Goal: Task Accomplishment & Management: Use online tool/utility

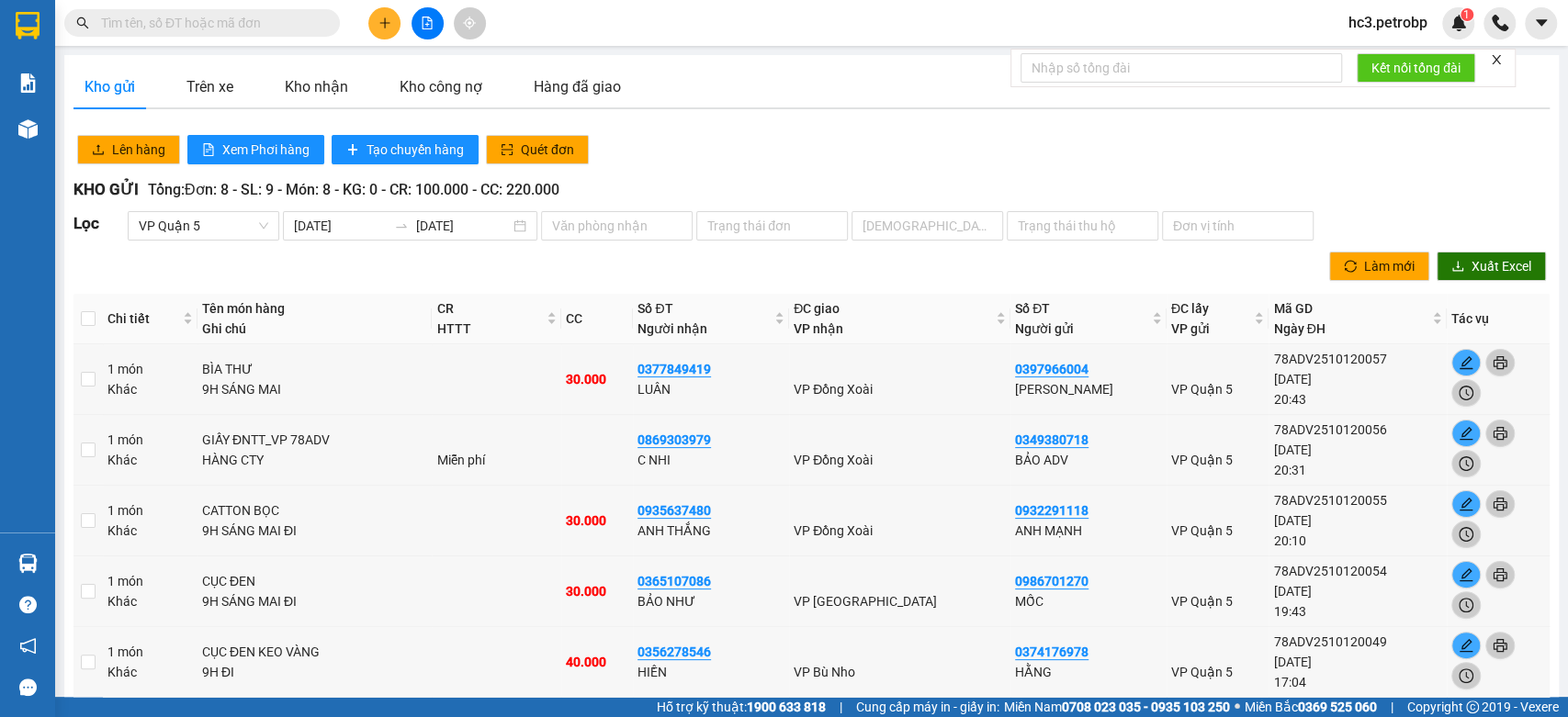
click at [1395, 31] on span "hc3.petrobp" at bounding box center [1387, 22] width 109 height 23
click at [1394, 51] on span "Đăng xuất" at bounding box center [1400, 57] width 77 height 20
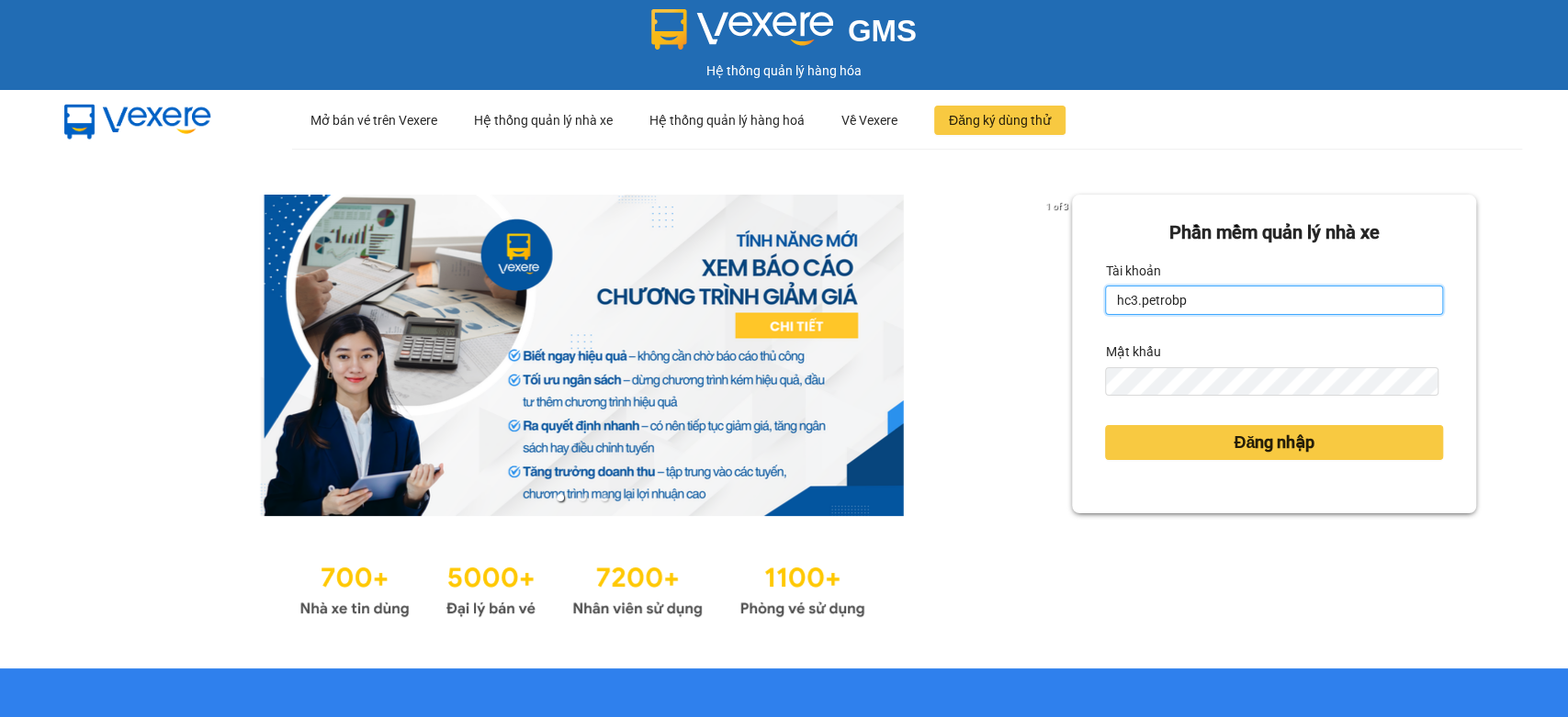
click at [1199, 300] on input "hc3.petrobp" at bounding box center [1274, 300] width 338 height 30
type input "hc4.petrobp"
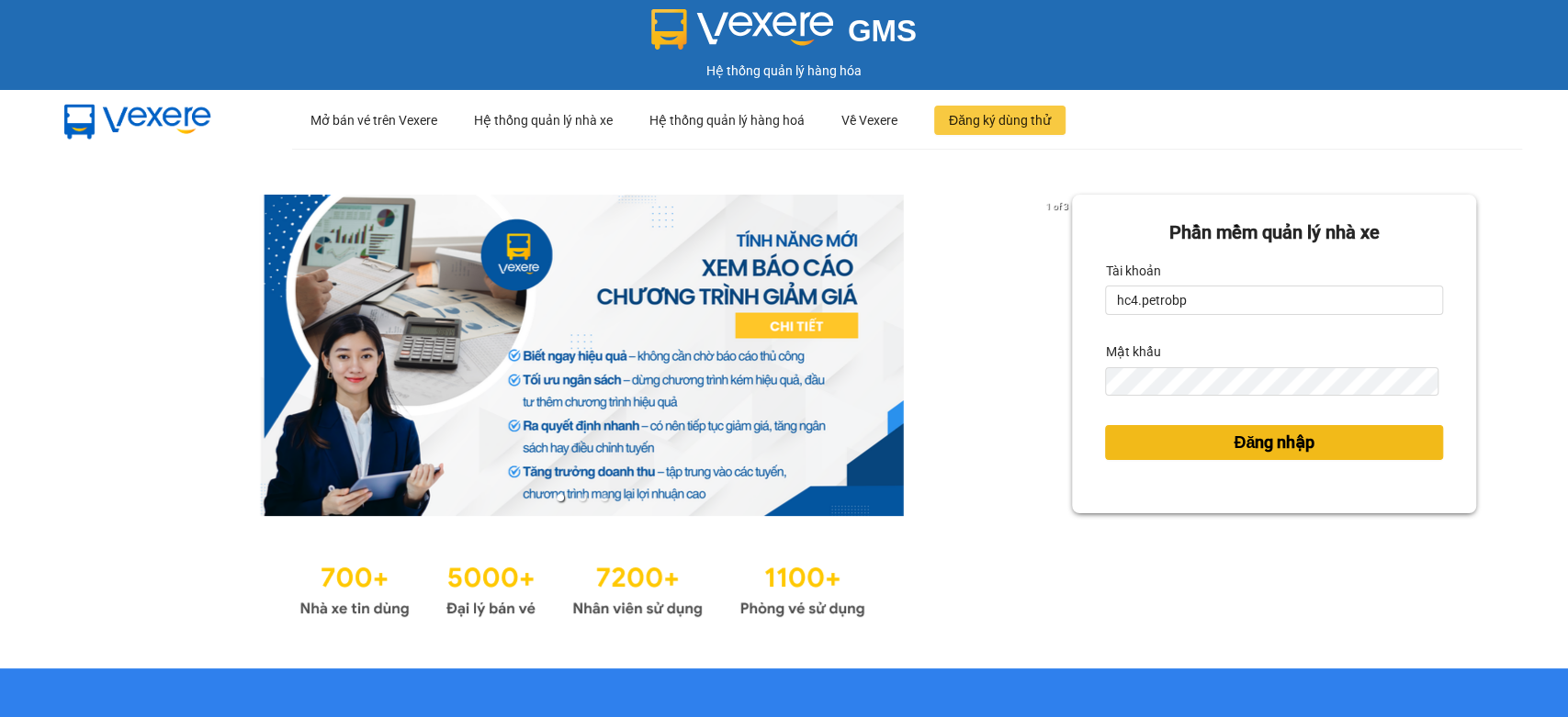
click at [1234, 434] on span "Đăng nhập" at bounding box center [1274, 442] width 81 height 26
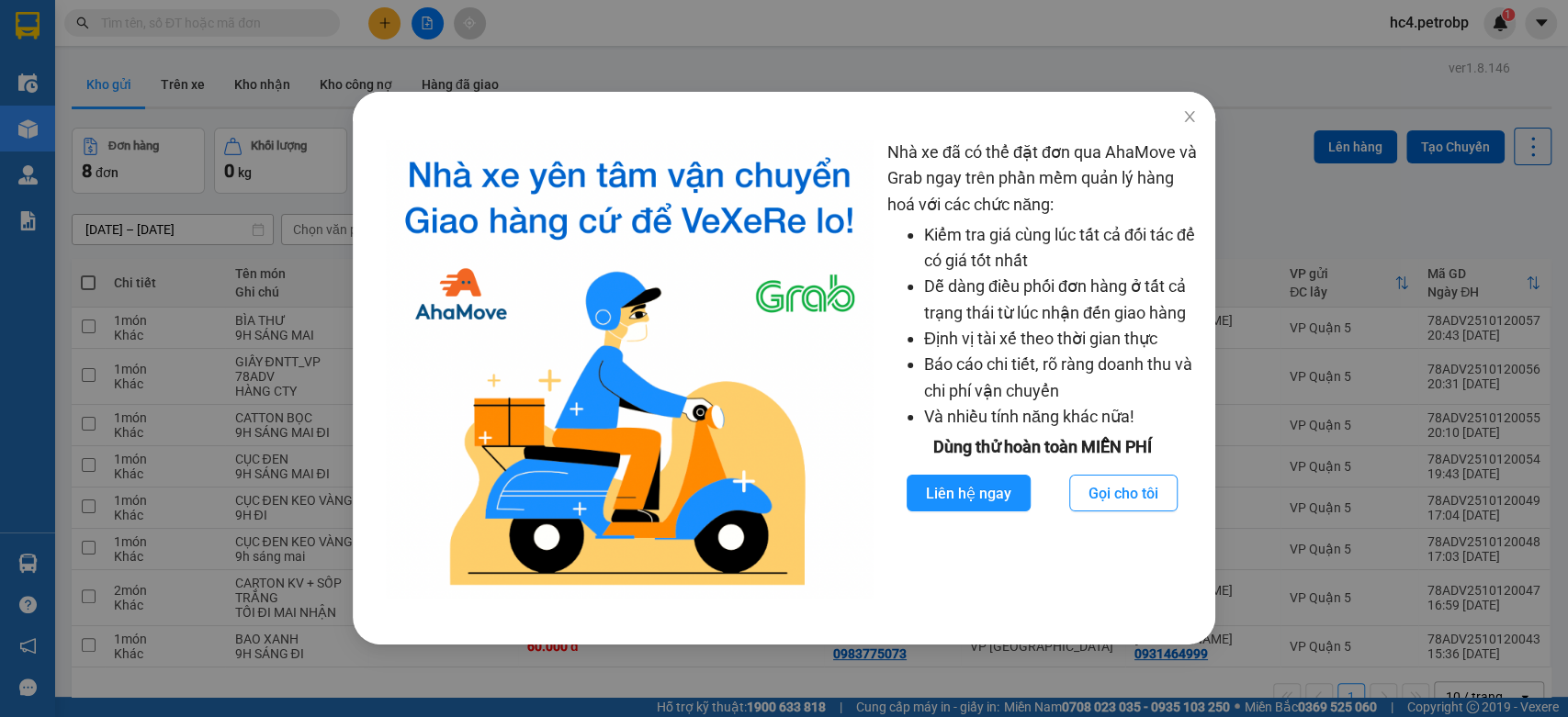
click at [229, 130] on div "Nhà xe đã có thể đặt đơn qua AhaMove và Grab ngay trên phần mềm quản lý hàng ho…" at bounding box center [784, 358] width 1568 height 717
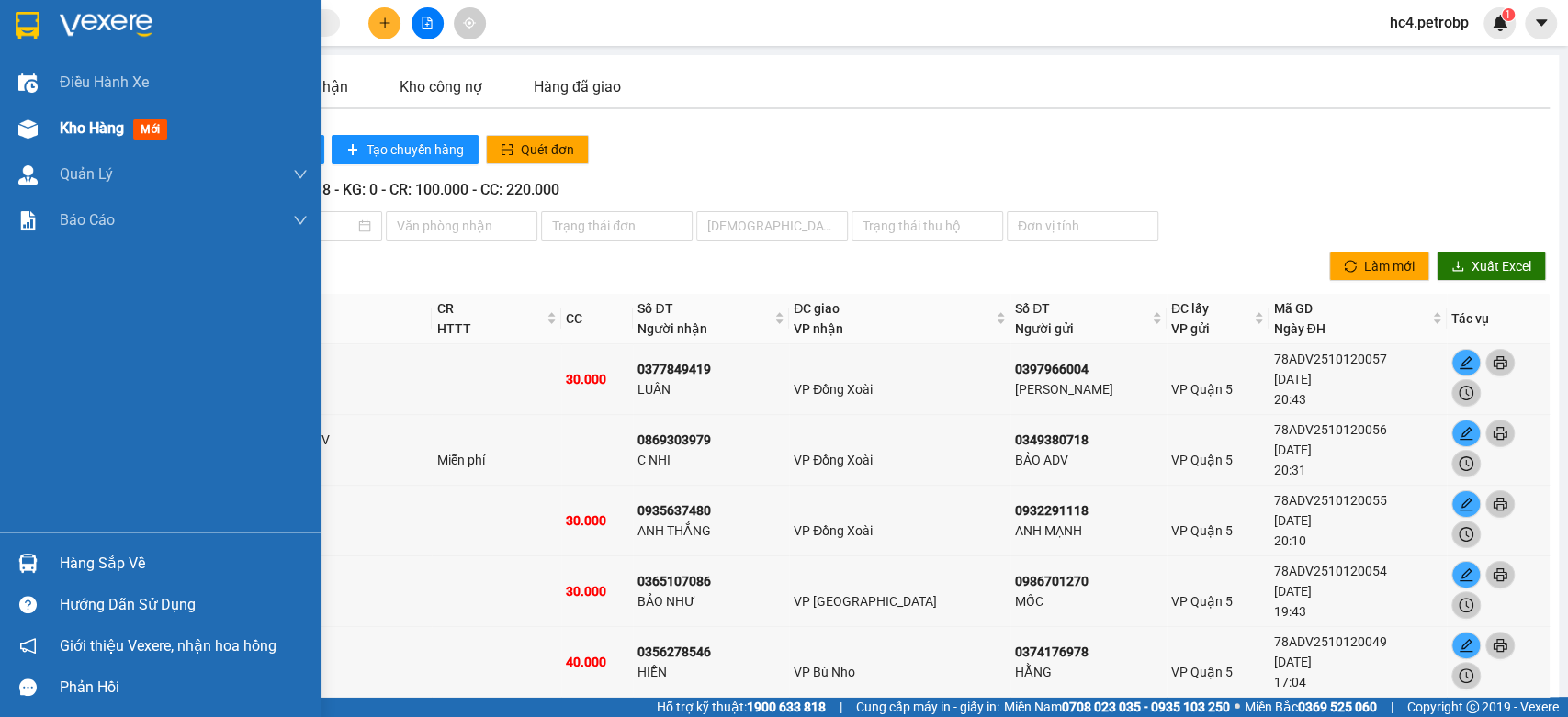
click at [44, 139] on div "Kho hàng mới" at bounding box center [160, 129] width 322 height 46
click at [94, 133] on span "Kho hàng" at bounding box center [91, 128] width 64 height 17
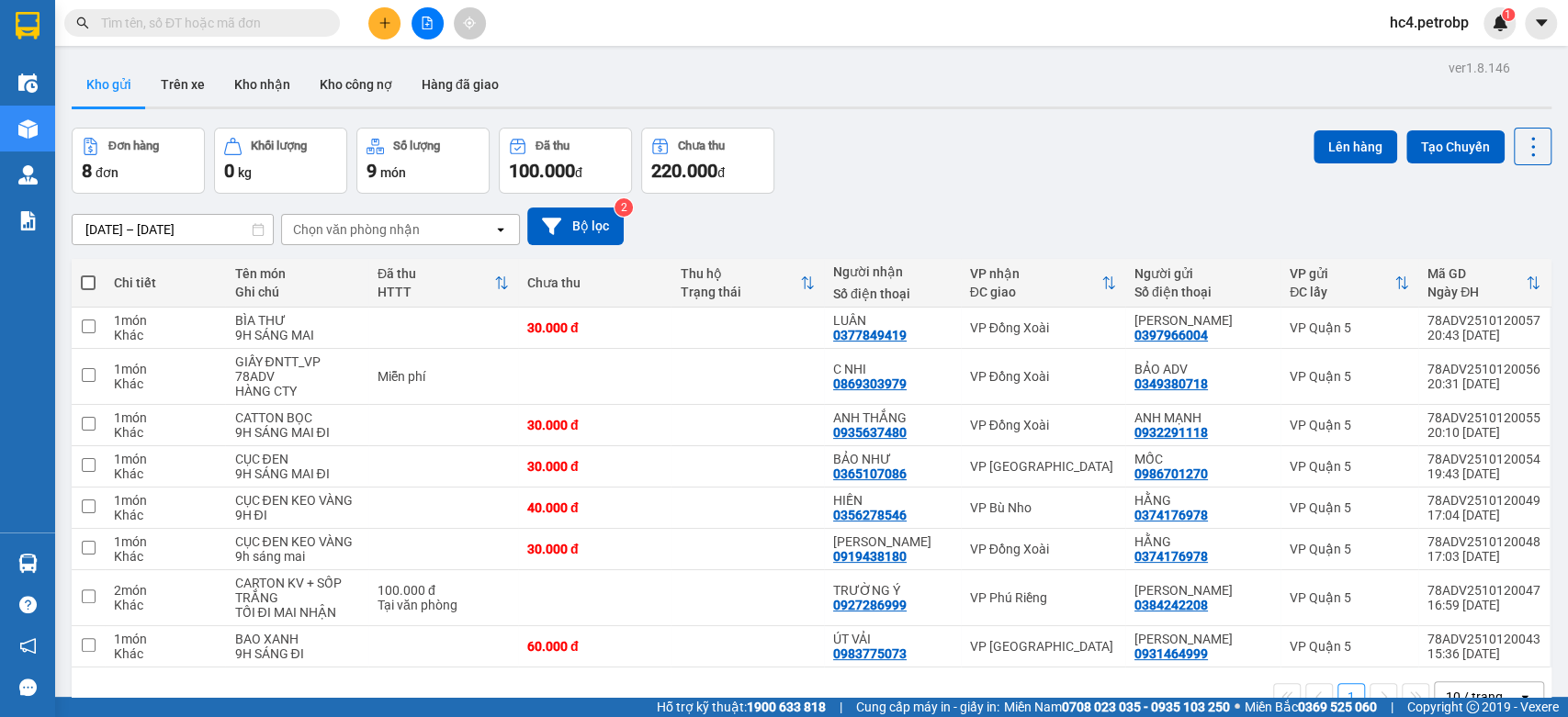
click at [384, 19] on icon "plus" at bounding box center [384, 22] width 1 height 11
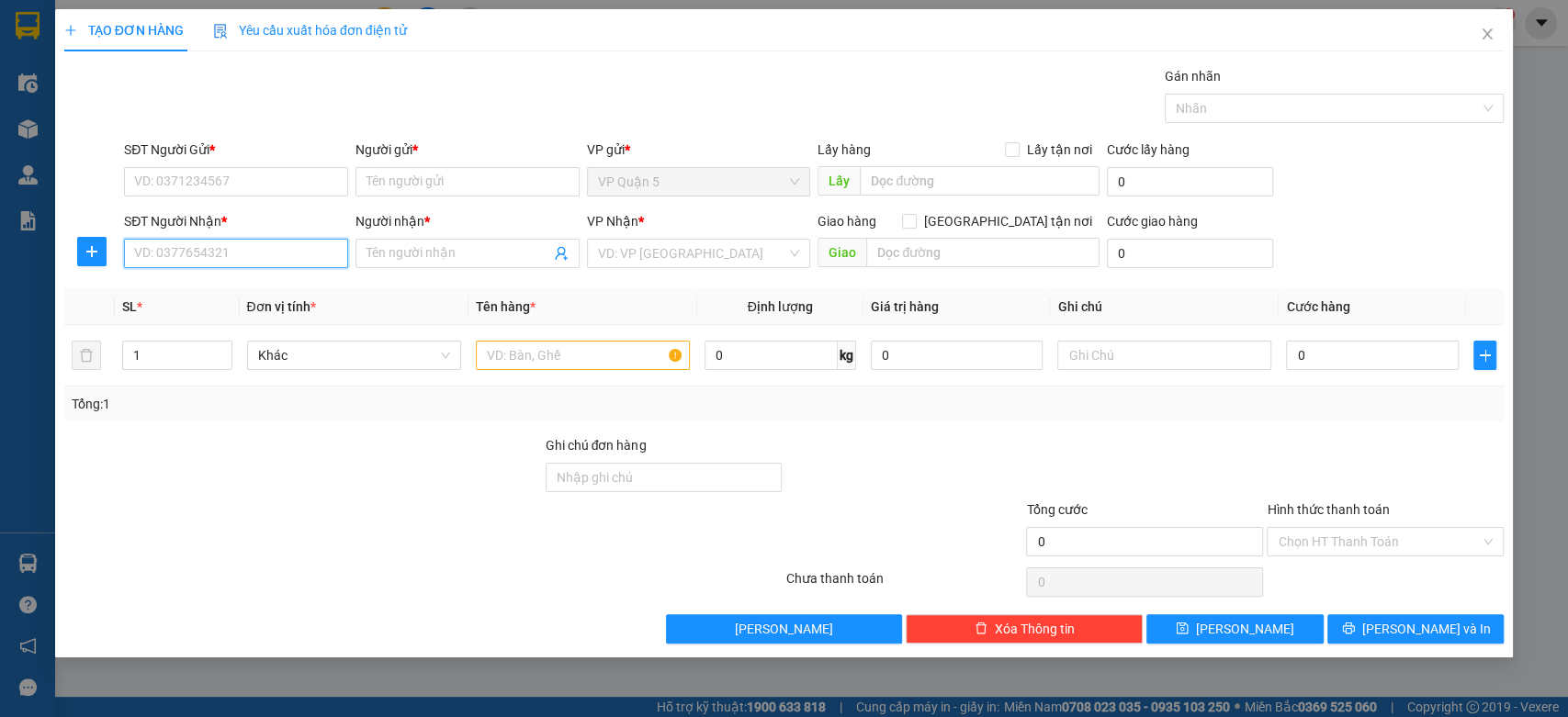
click at [226, 252] on input "SĐT Người Nhận *" at bounding box center [235, 253] width 224 height 30
click at [250, 299] on div "0915715793 - A & A" at bounding box center [236, 290] width 202 height 20
type input "0915715793"
type input "A & A"
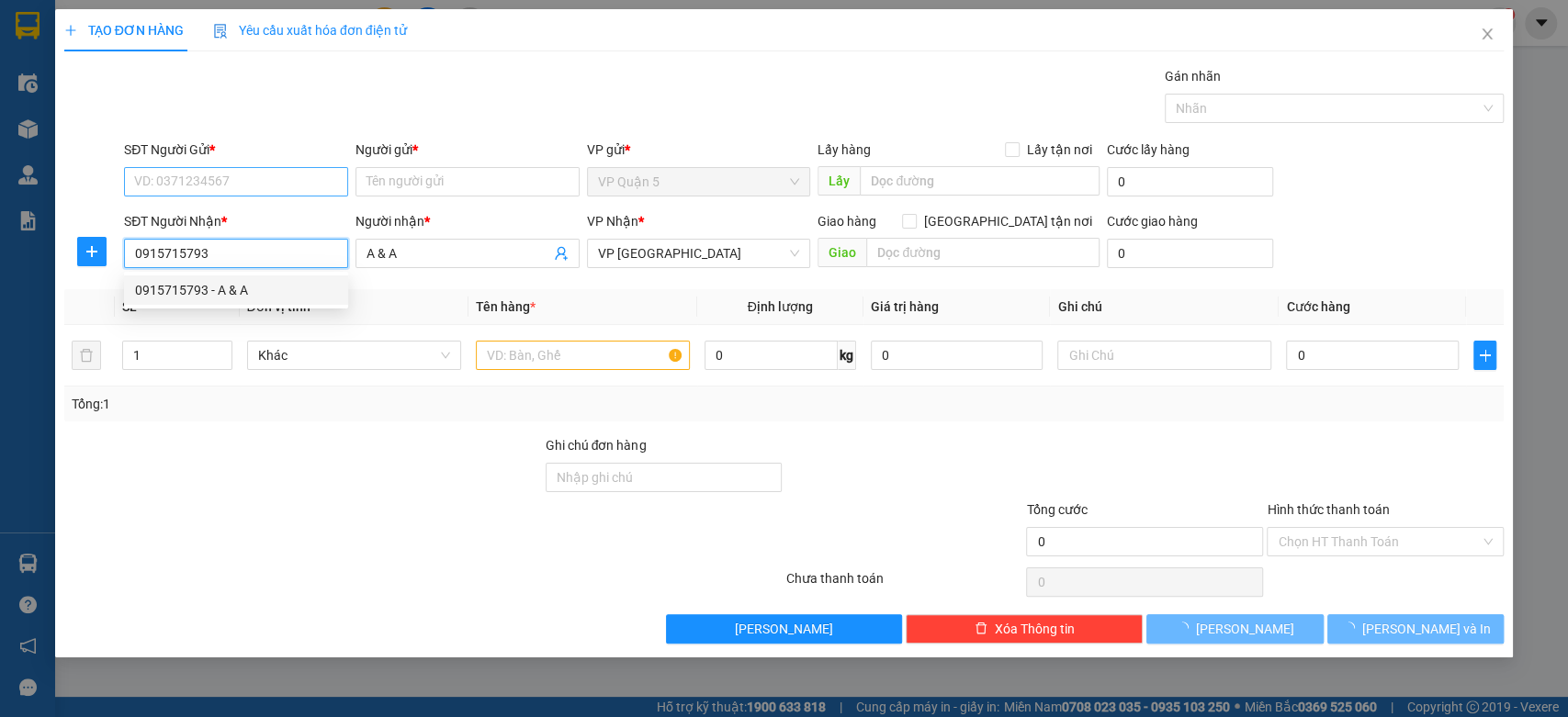
type input "30.000"
type input "0915715793"
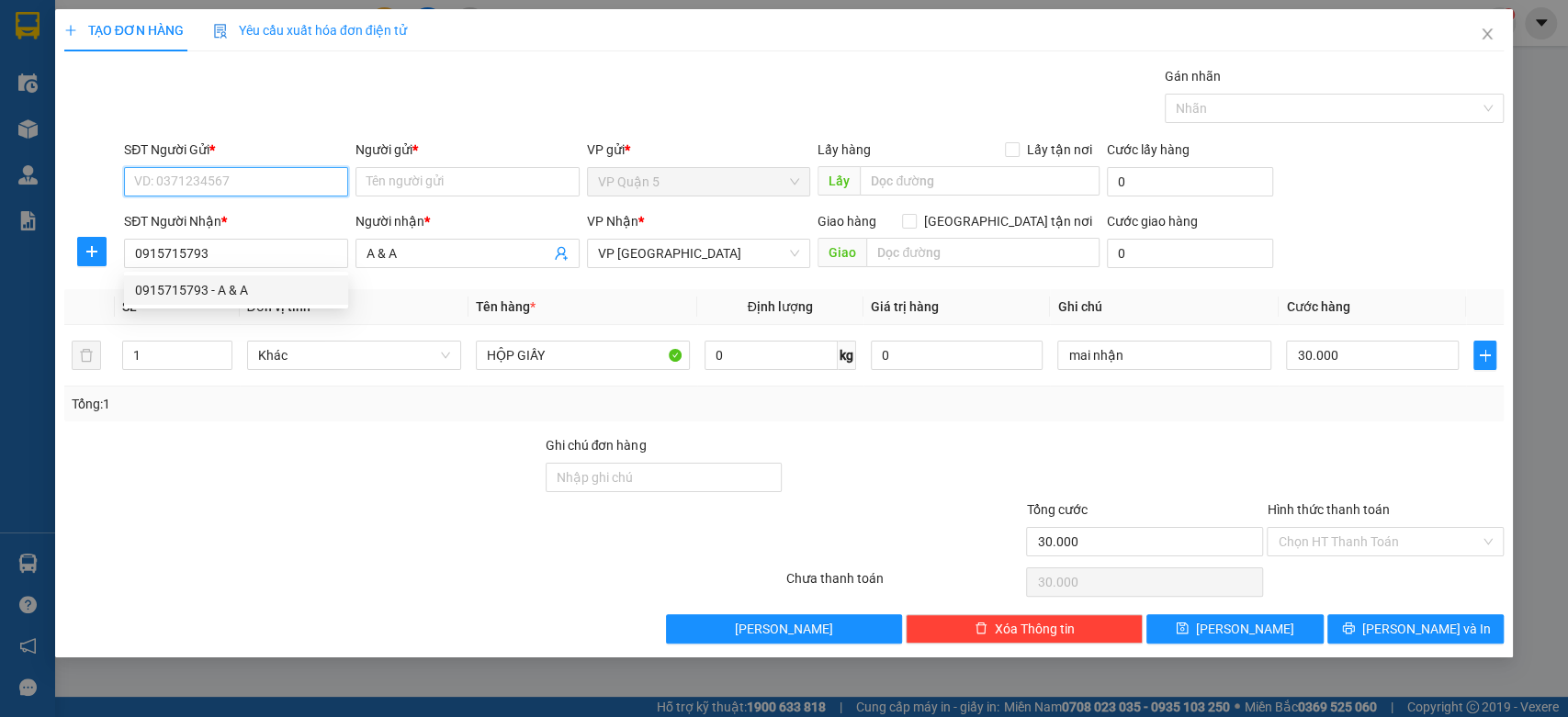
click at [274, 181] on input "SĐT Người Gửi *" at bounding box center [235, 181] width 224 height 30
click at [265, 243] on div "0947816176 - LAB VCM DENTAL" at bounding box center [236, 248] width 202 height 20
type input "0947816176"
type input "LAB VCM DENTAL"
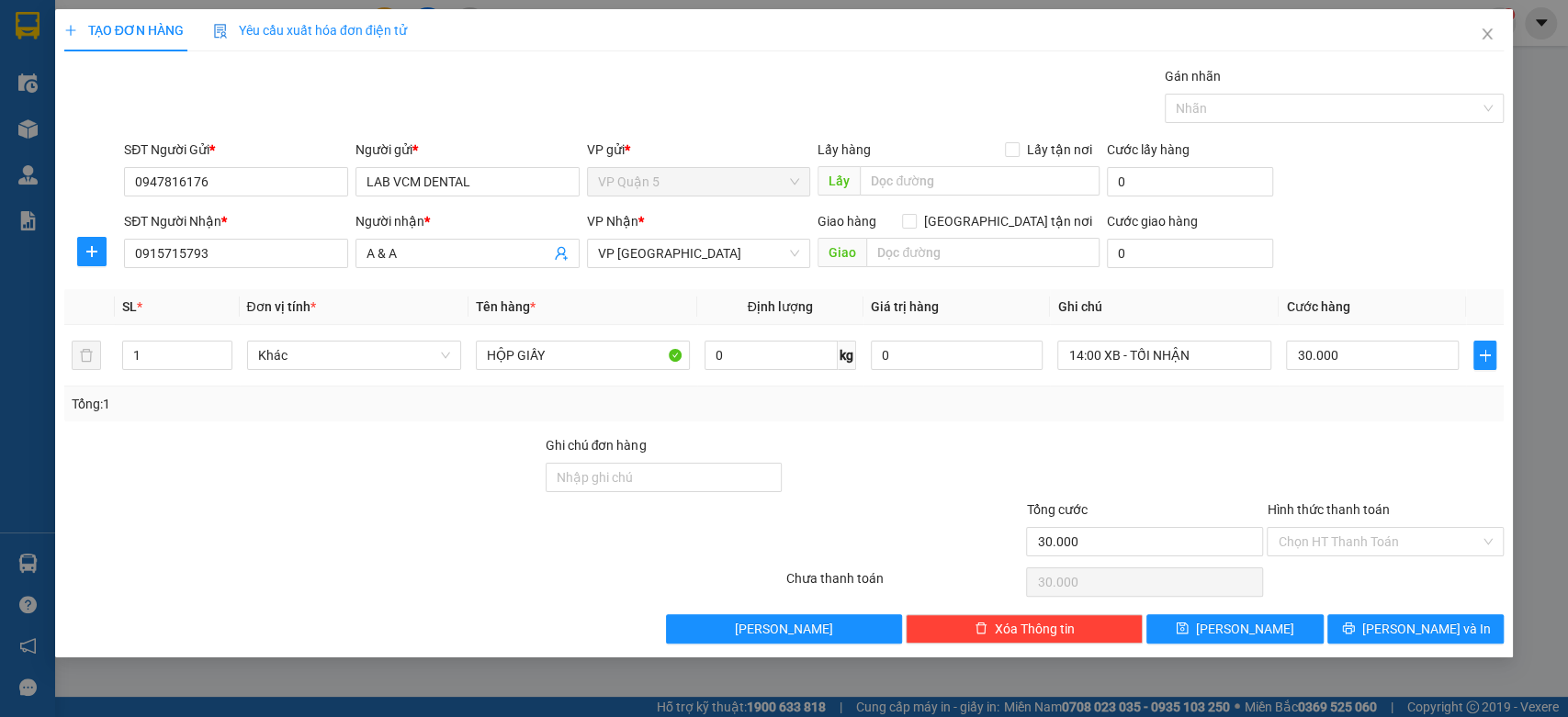
click at [407, 474] on div at bounding box center [302, 466] width 481 height 64
click at [1128, 359] on input "14:00 XB - TỐI NHẬN" at bounding box center [1164, 355] width 214 height 30
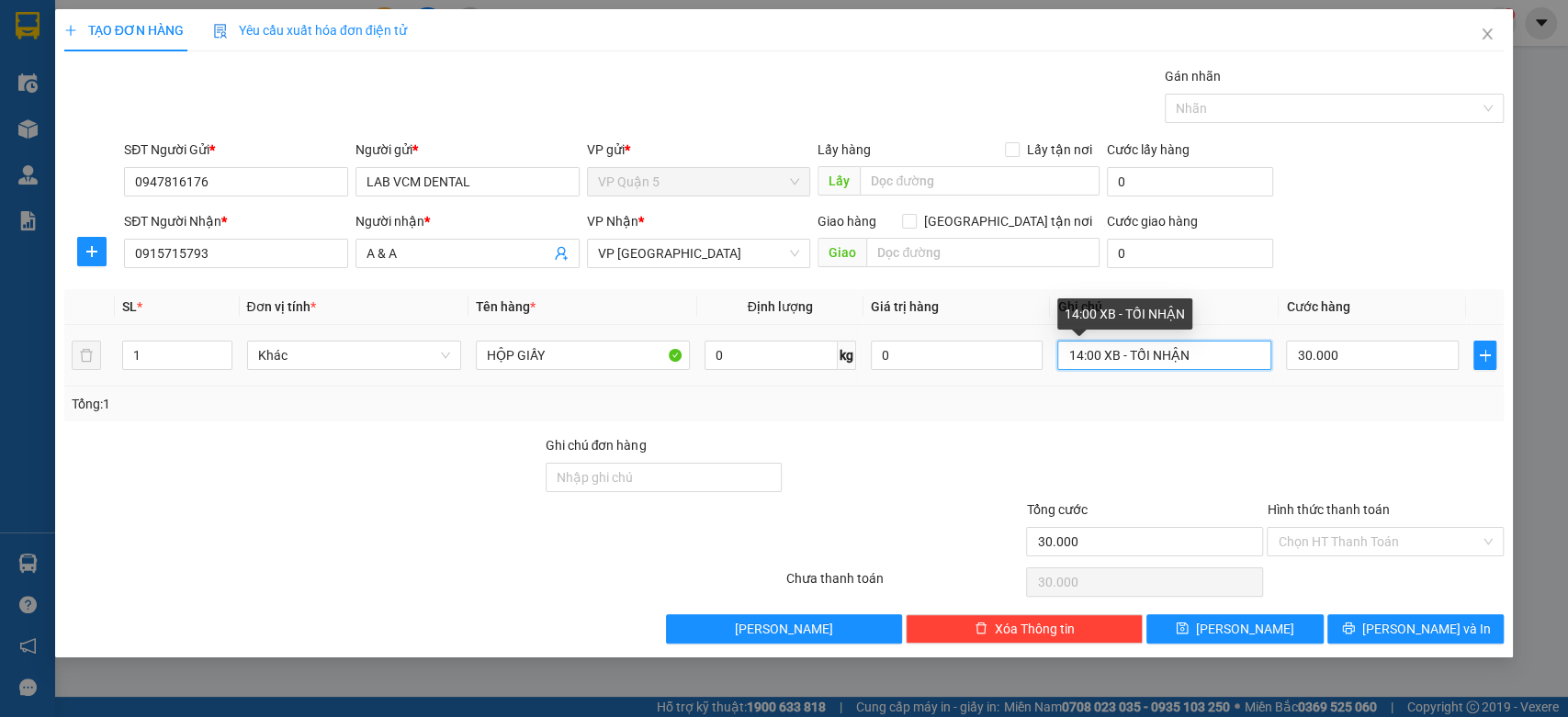
click at [1128, 359] on input "14:00 XB - TỐI NHẬN" at bounding box center [1164, 355] width 214 height 30
type input "09:00 XB - CHIỀU NHẬN"
click at [1461, 611] on div "Transit Pickup Surcharge Ids Transit Deliver Surcharge Ids Transit Deliver Surc…" at bounding box center [784, 355] width 1440 height 578
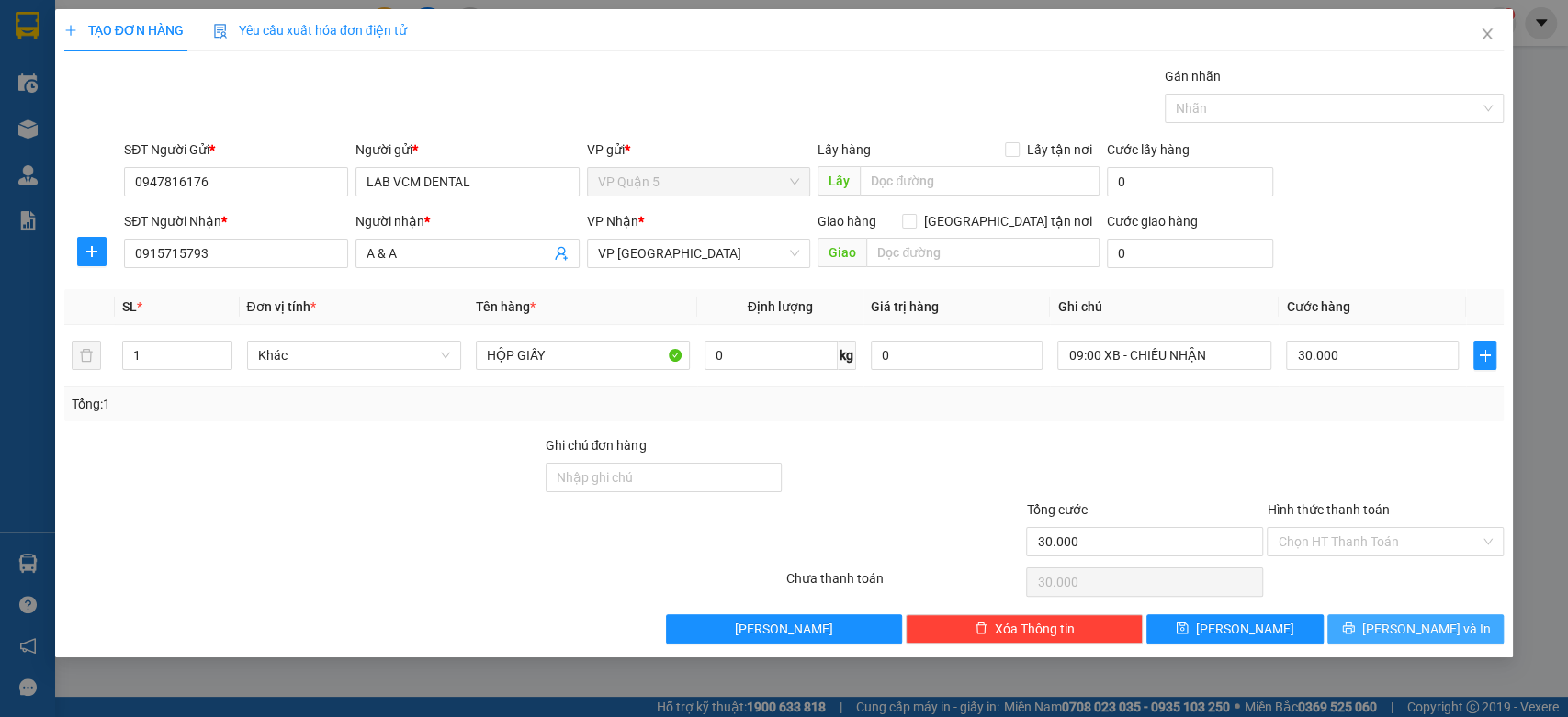
click at [1380, 635] on button "Lưu và In" at bounding box center [1415, 629] width 177 height 30
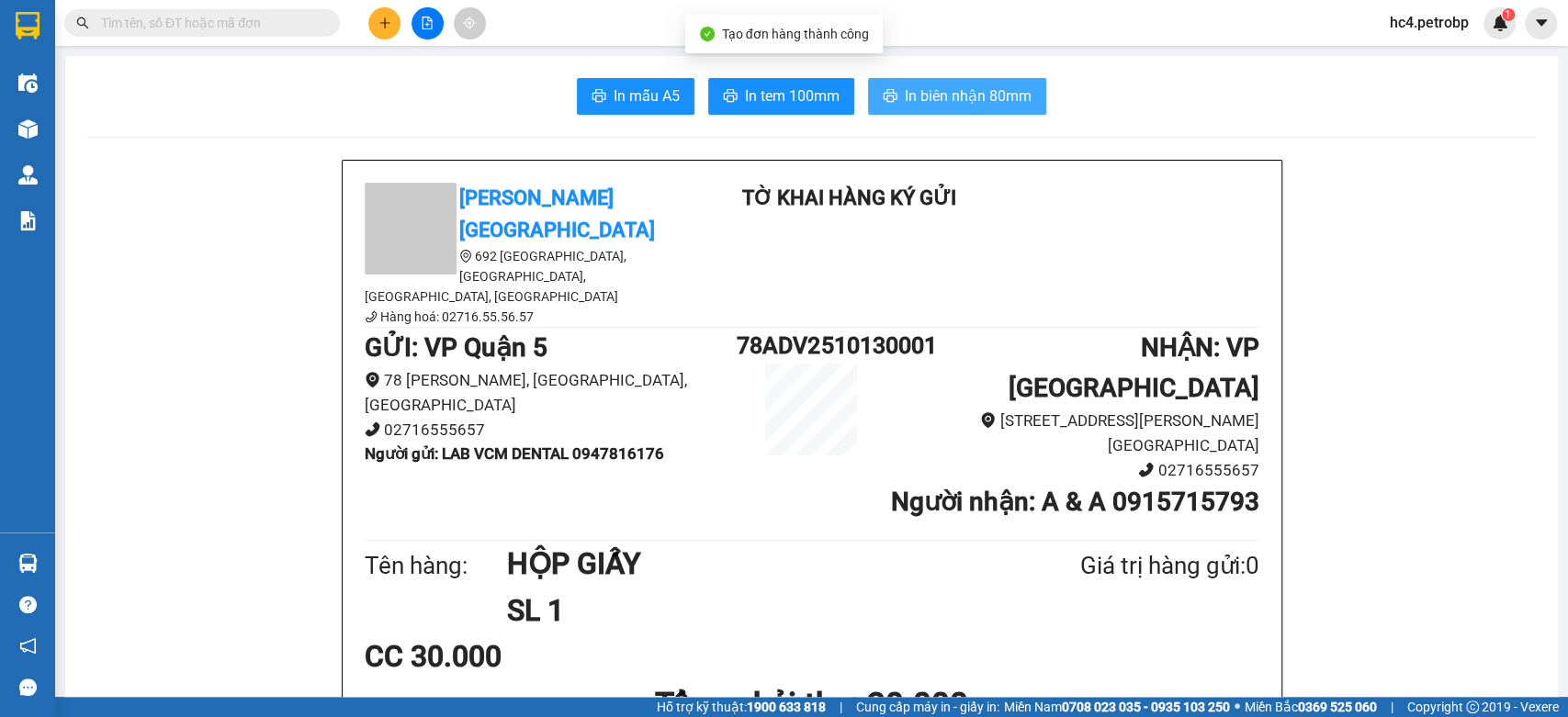
click at [977, 86] on span "In biên nhận 80mm" at bounding box center [968, 96] width 127 height 23
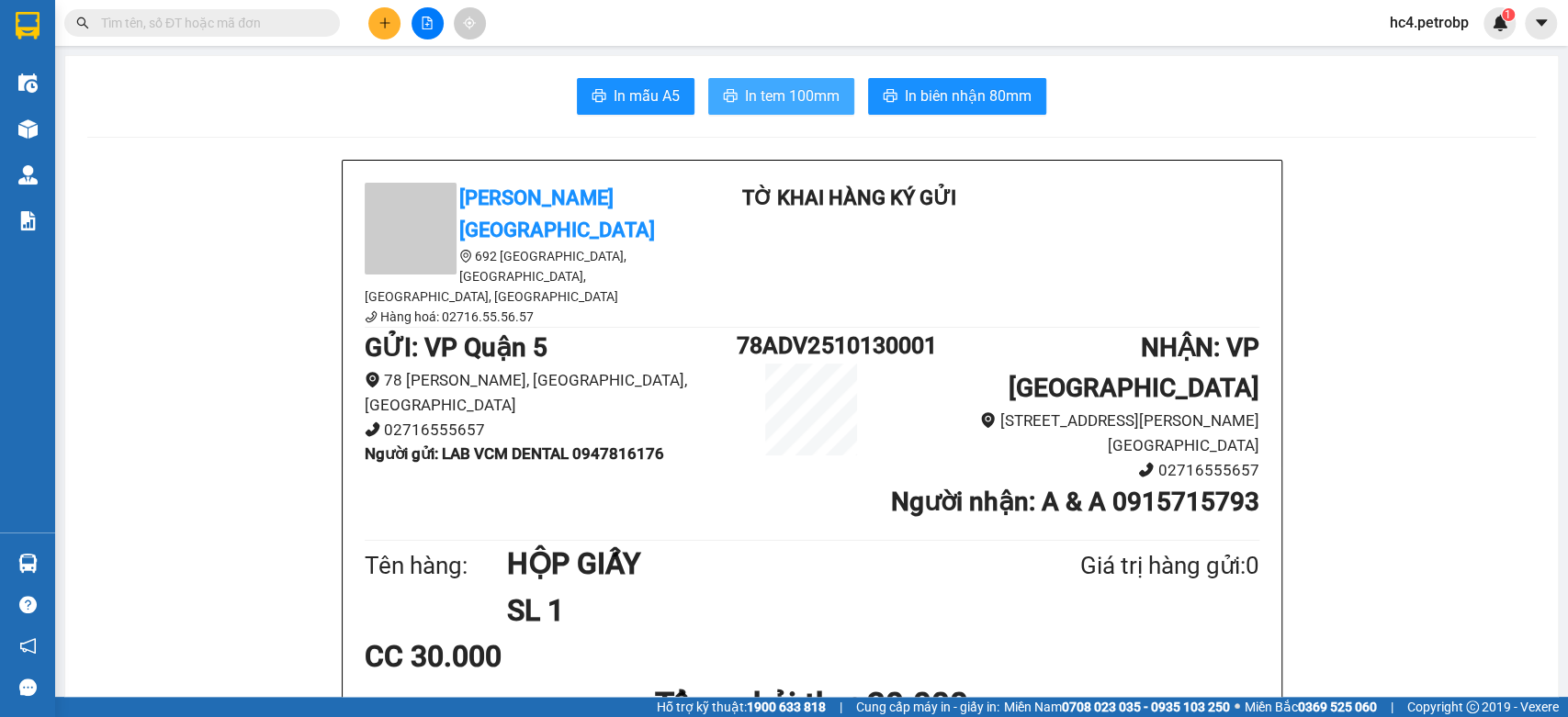
click at [800, 110] on button "In tem 100mm" at bounding box center [782, 96] width 146 height 36
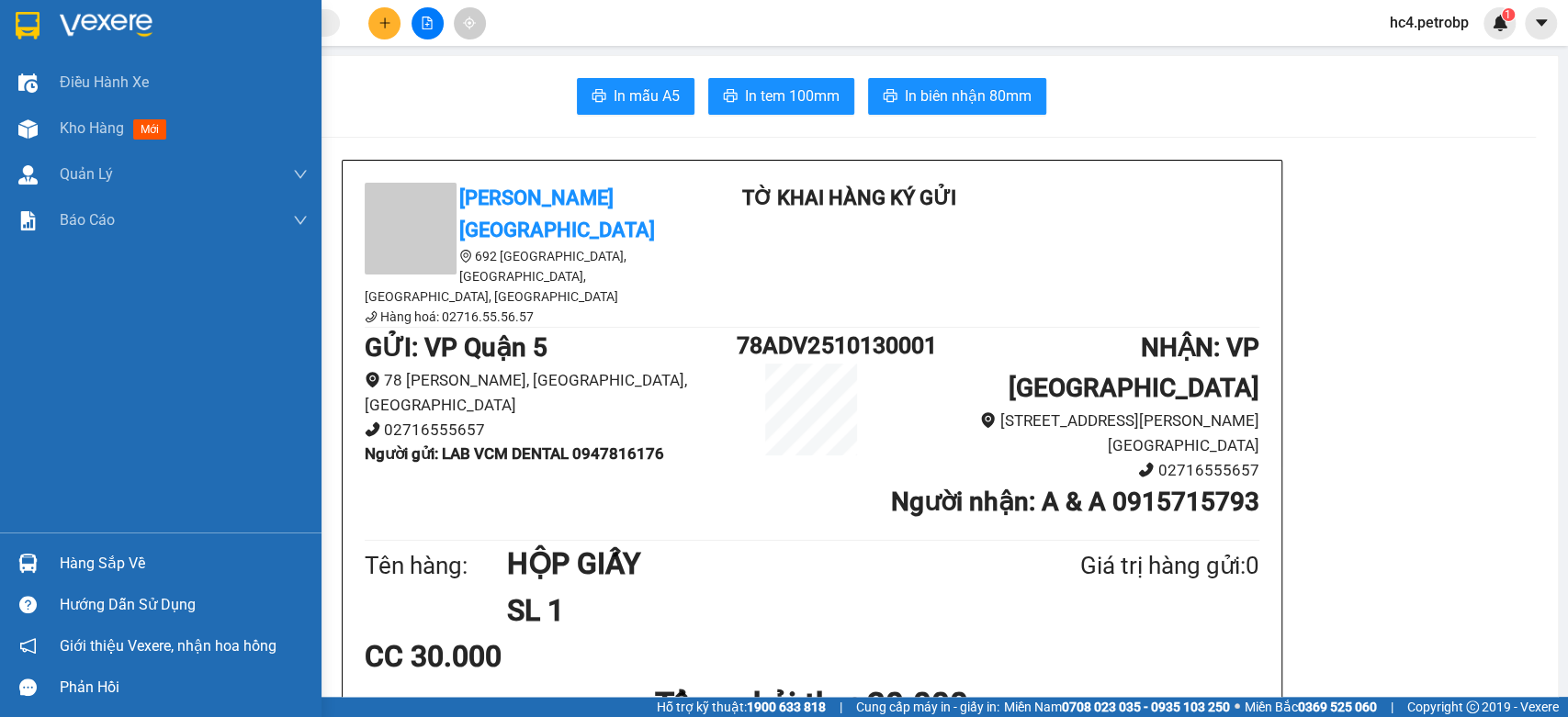
click at [89, 548] on div "Hàng sắp về" at bounding box center [160, 562] width 322 height 41
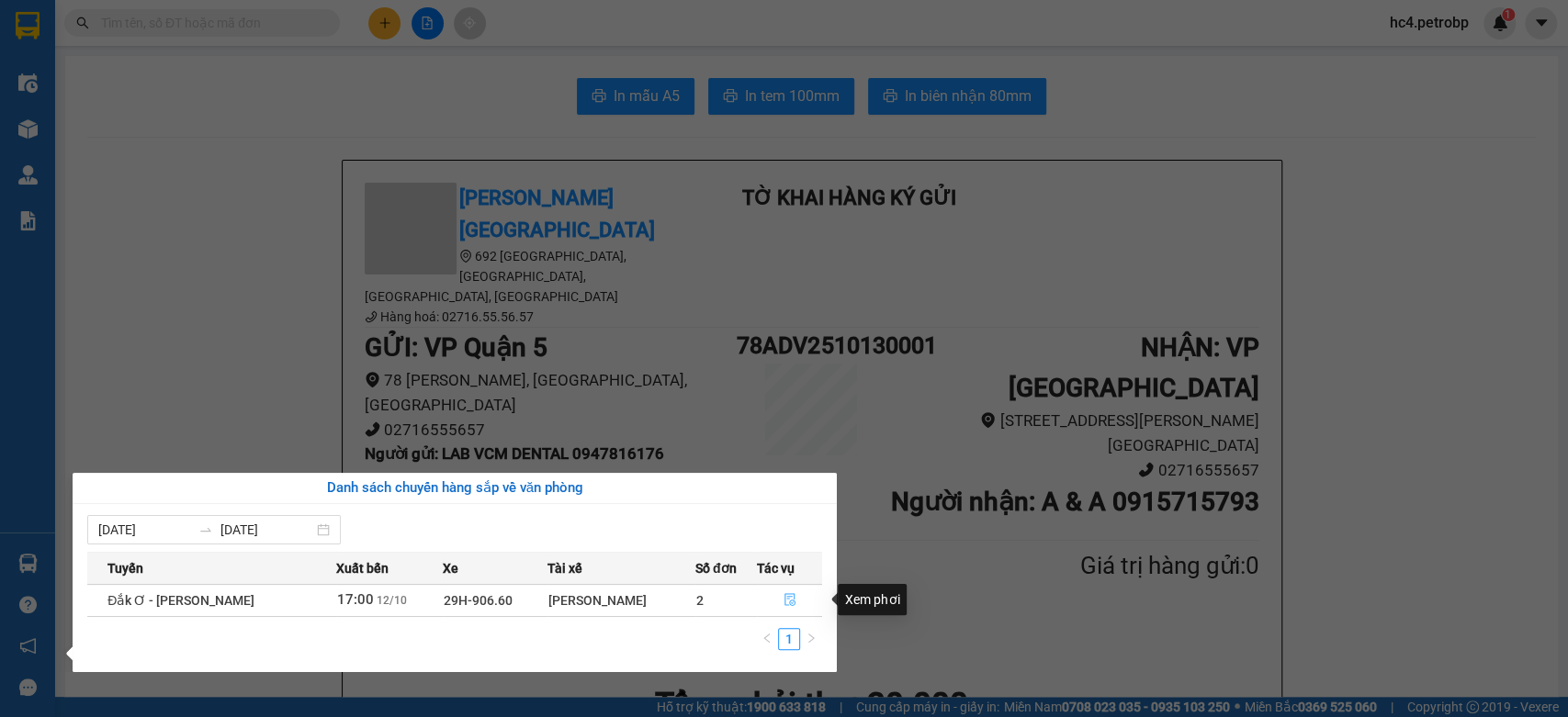
click at [782, 590] on button "button" at bounding box center [789, 600] width 63 height 30
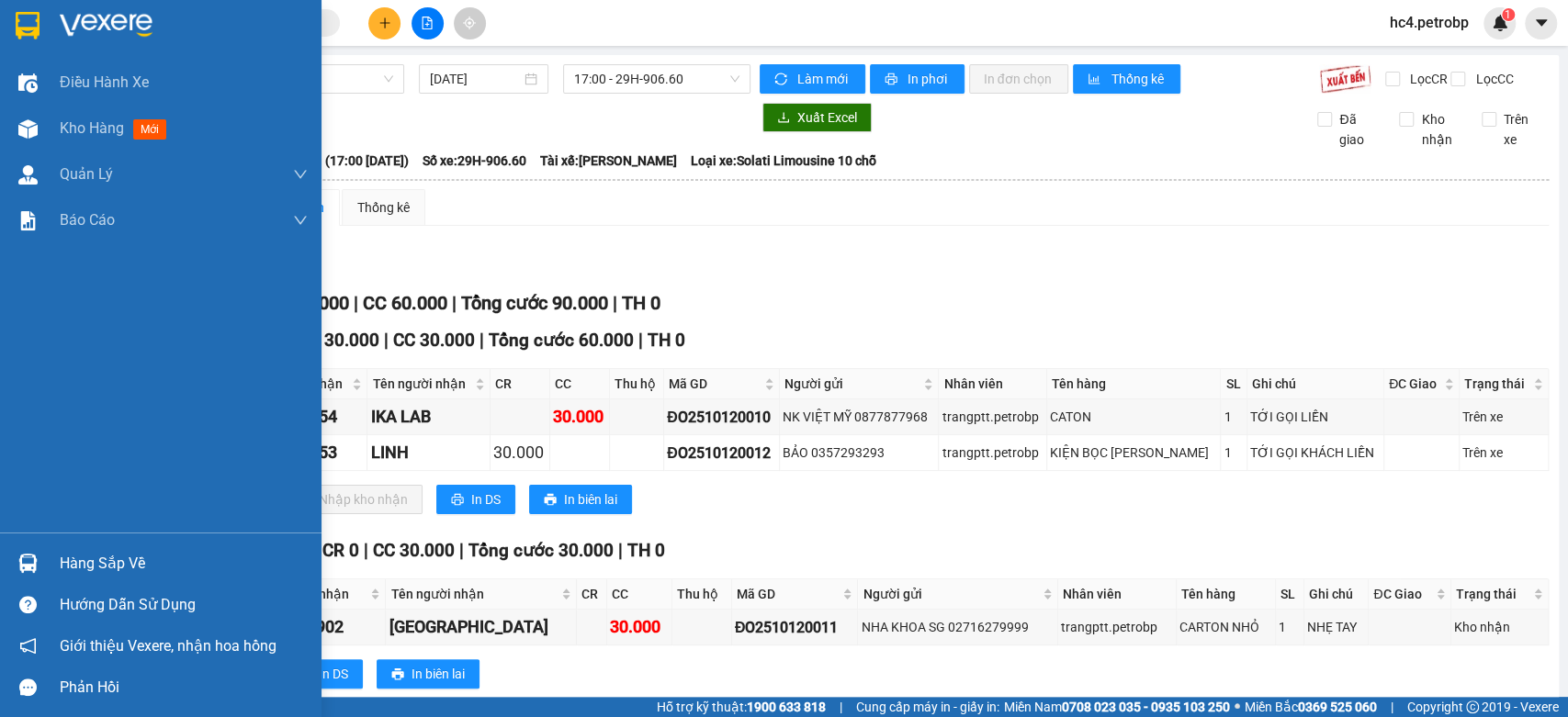
click at [74, 575] on div "Hàng sắp về" at bounding box center [183, 563] width 248 height 28
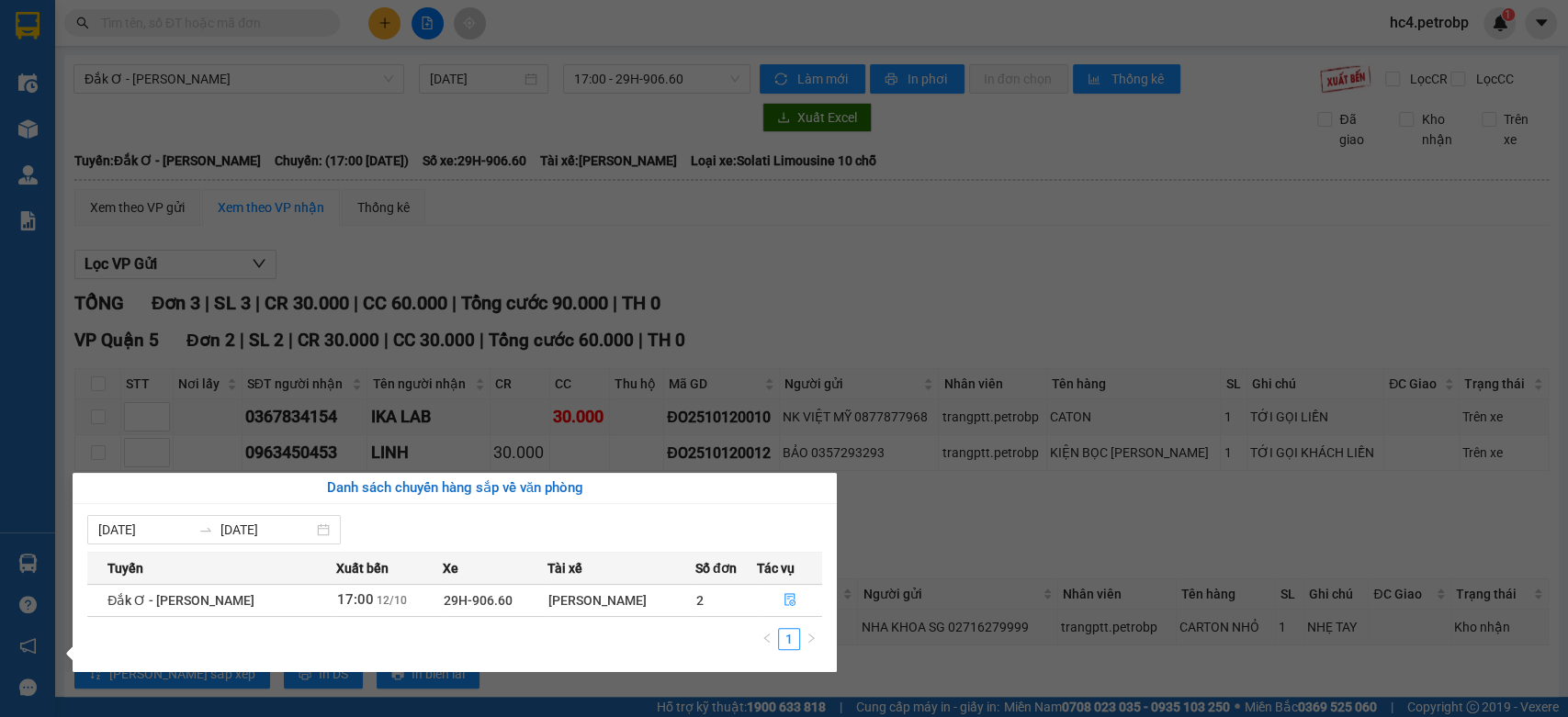
click at [880, 322] on section "Kết quả tìm kiếm ( 0 ) Bộ lọc No Data hc4.petrobp 1 Điều hành xe Kho hàng mới Q…" at bounding box center [784, 358] width 1568 height 717
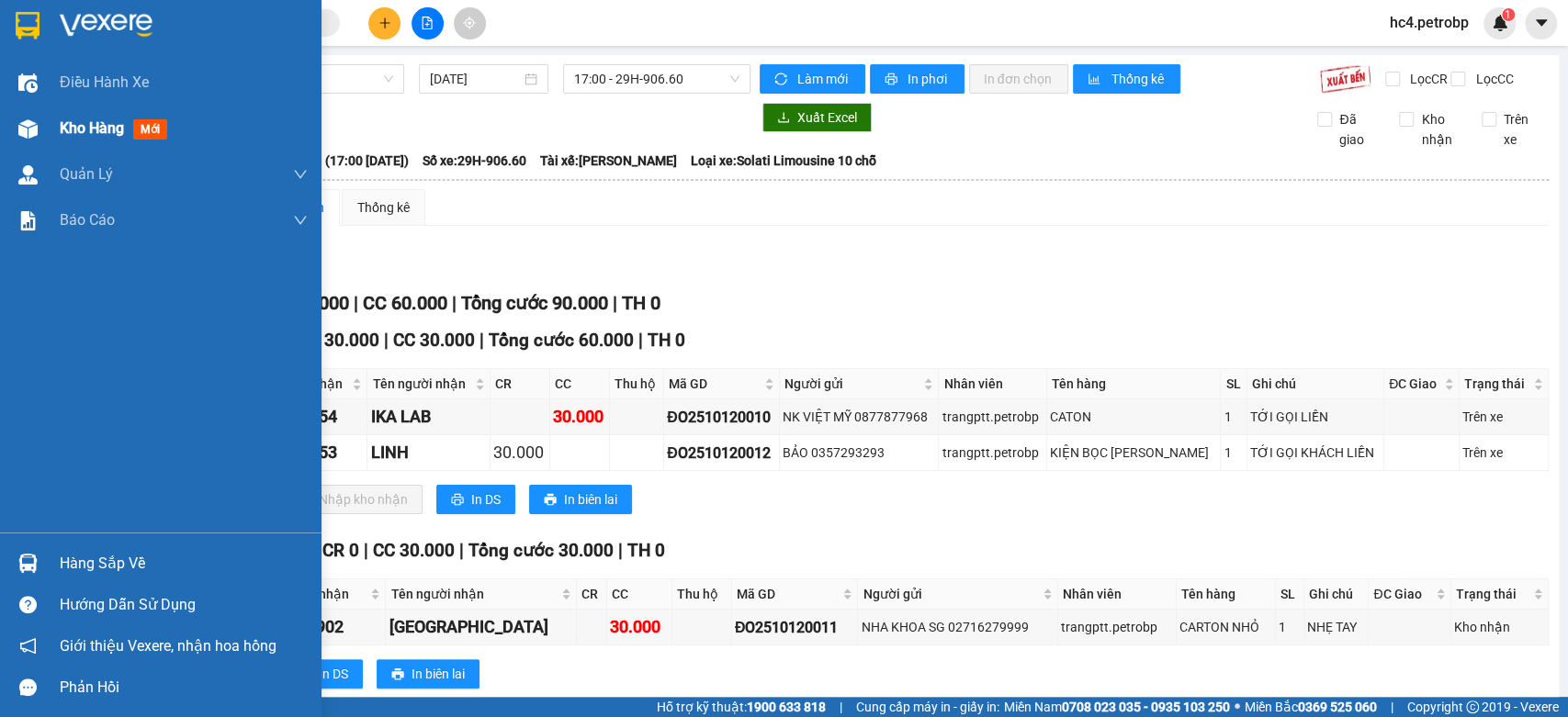
click at [74, 136] on span "Kho hàng" at bounding box center [91, 128] width 64 height 17
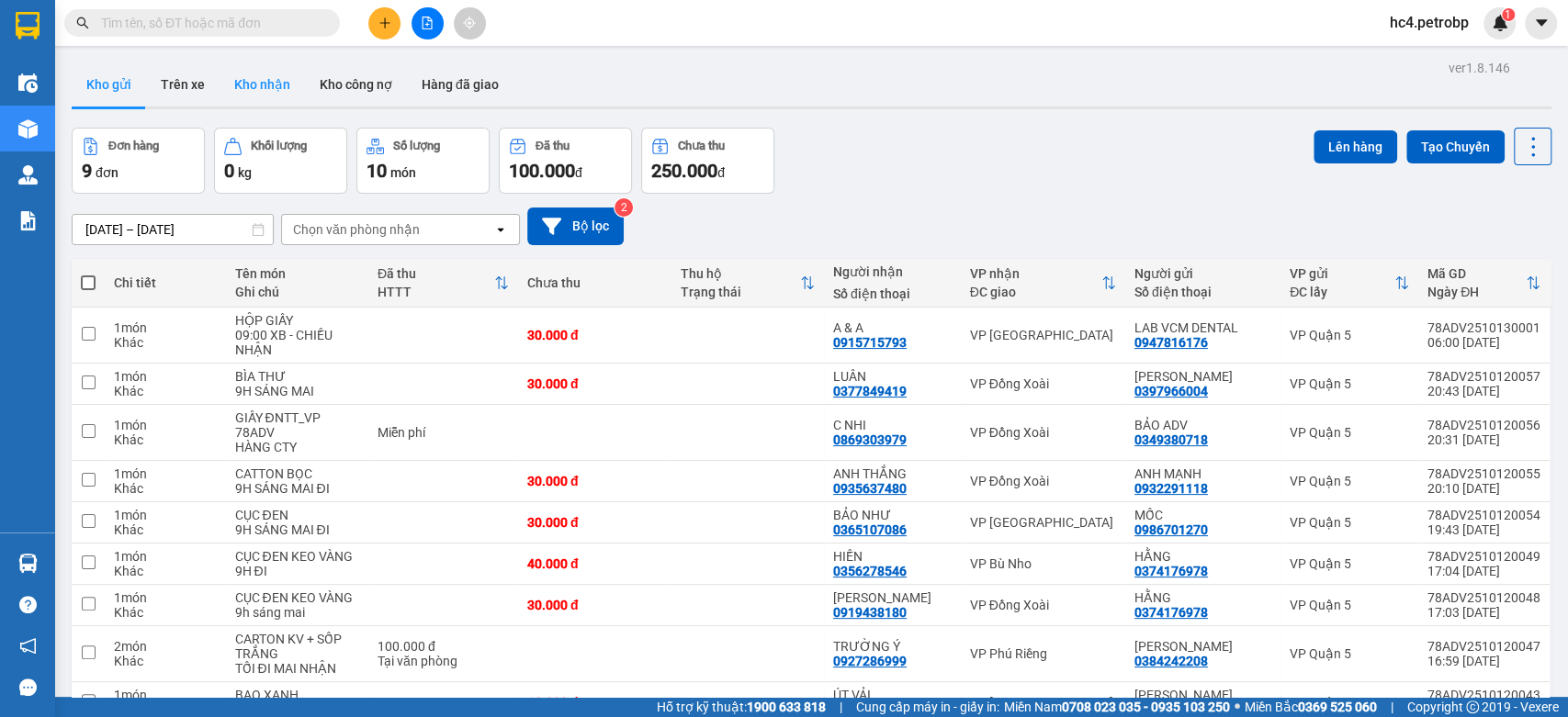
click at [277, 81] on button "Kho nhận" at bounding box center [262, 84] width 85 height 44
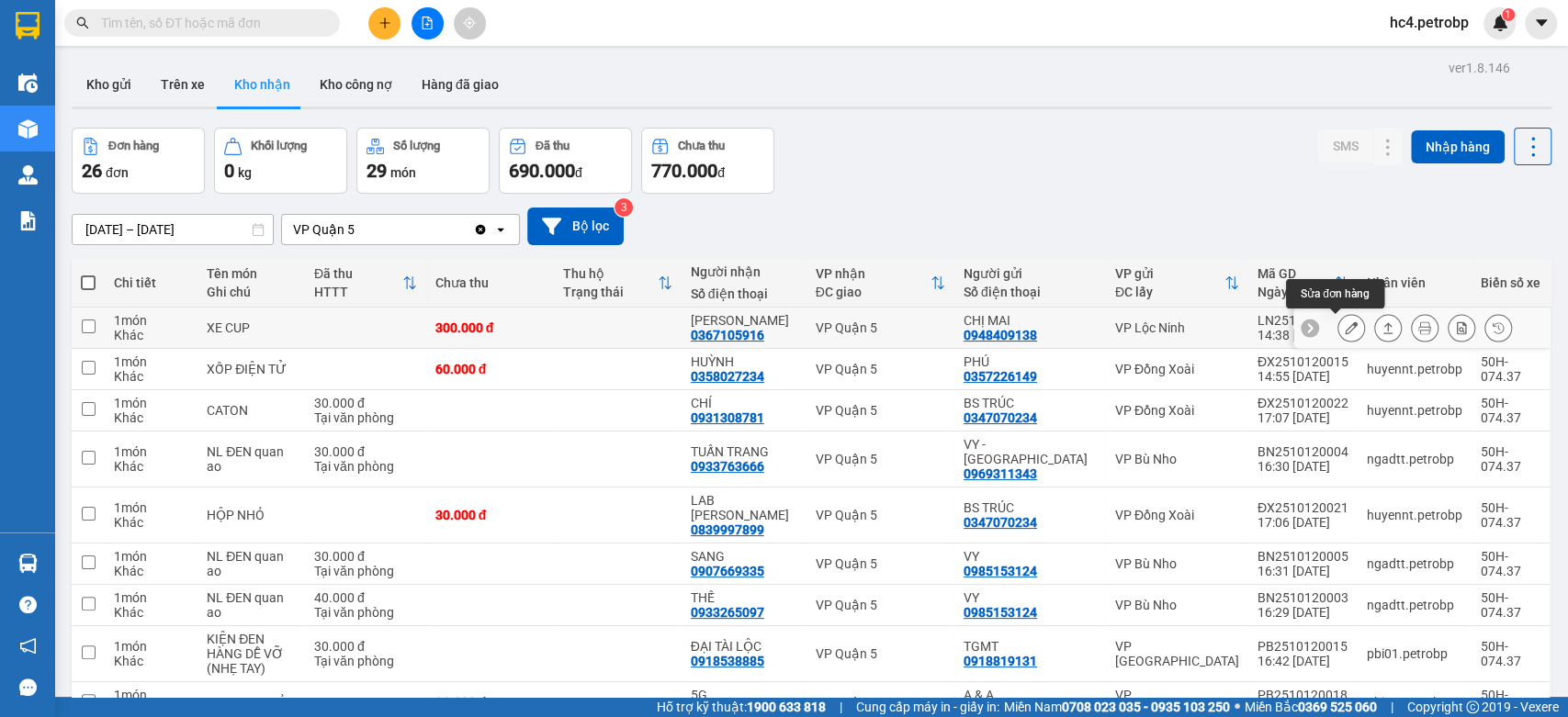
click at [1339, 333] on button at bounding box center [1351, 327] width 26 height 32
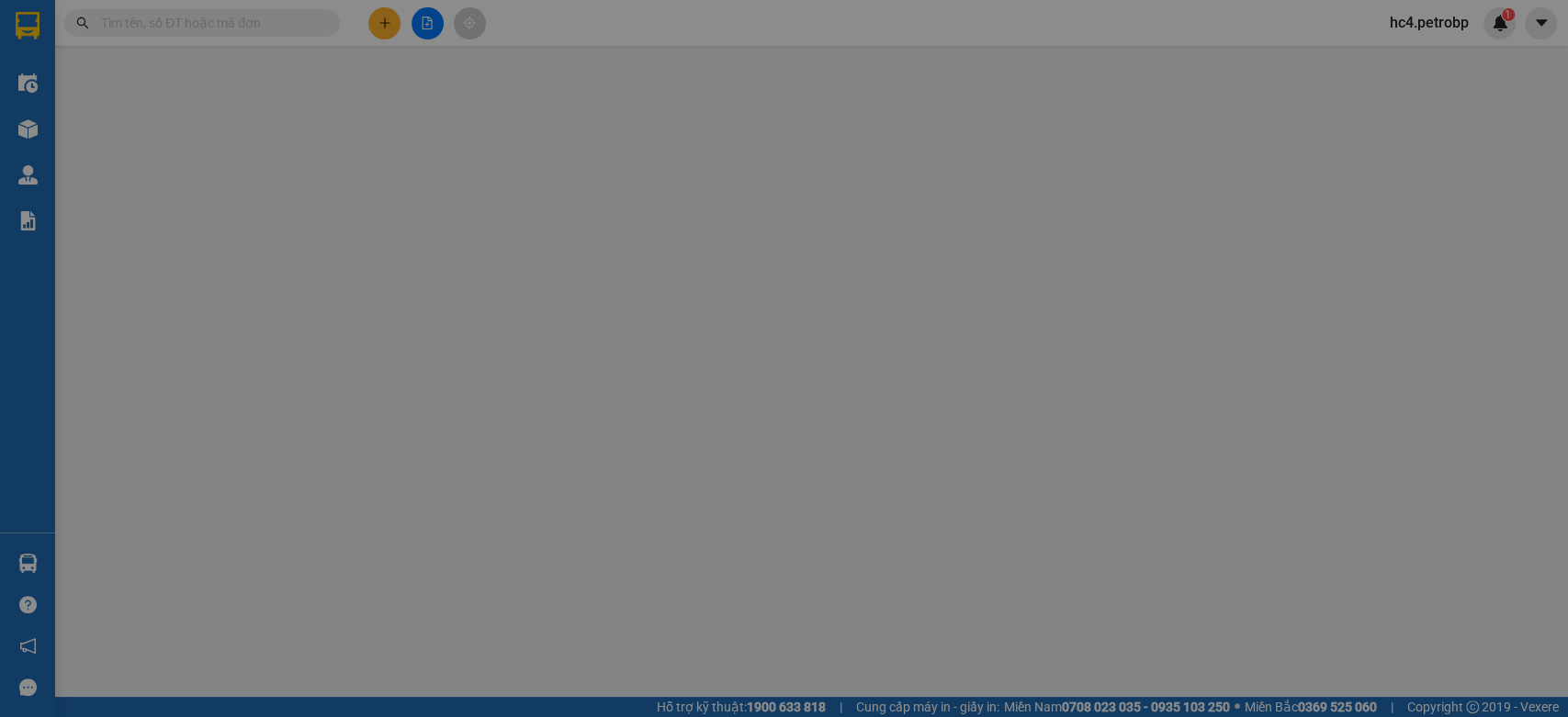
type input "0948409138"
type input "CHỊ MAI"
type input "0367105916"
type input "TRỌNG HIẾU"
type input "300.000"
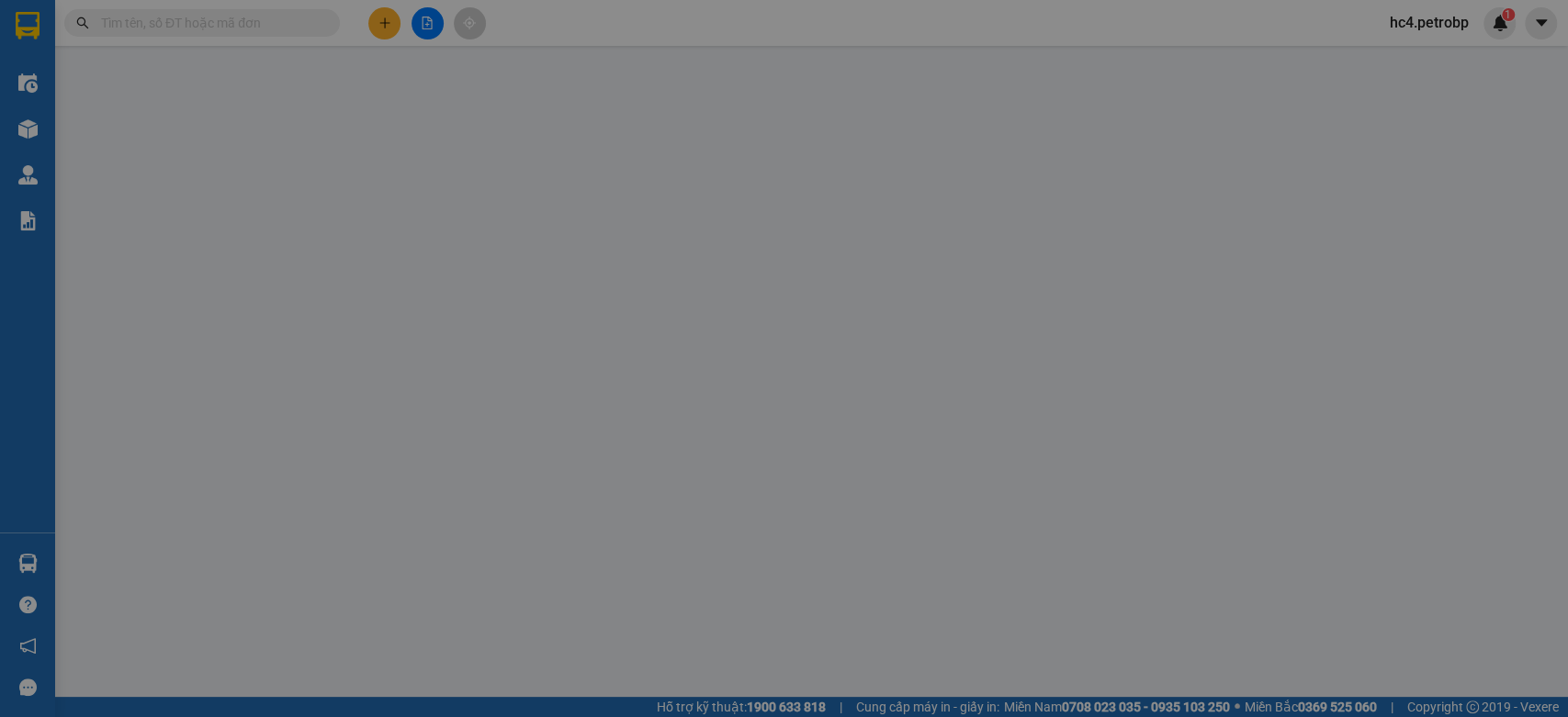
type input "300.000"
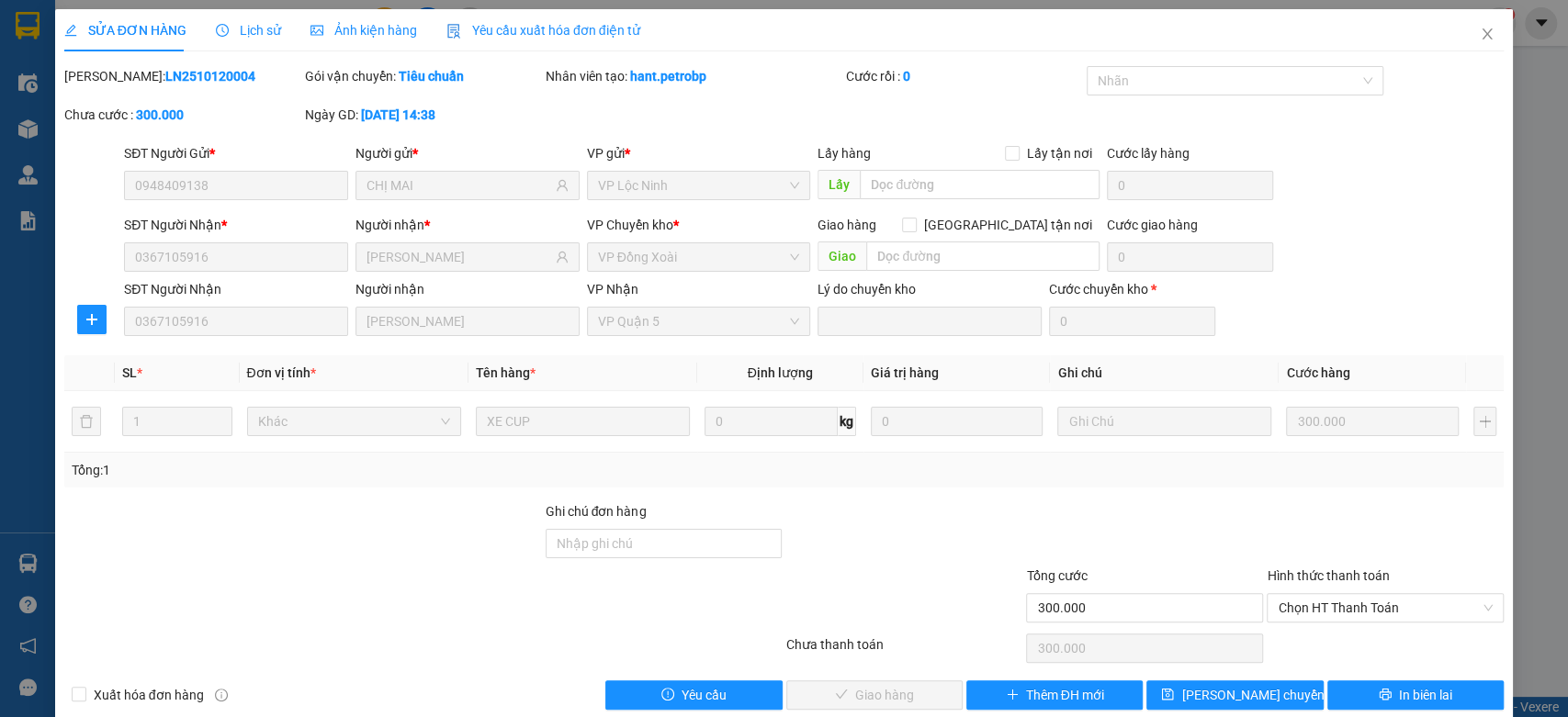
click at [236, 42] on div "Lịch sử" at bounding box center [249, 31] width 65 height 42
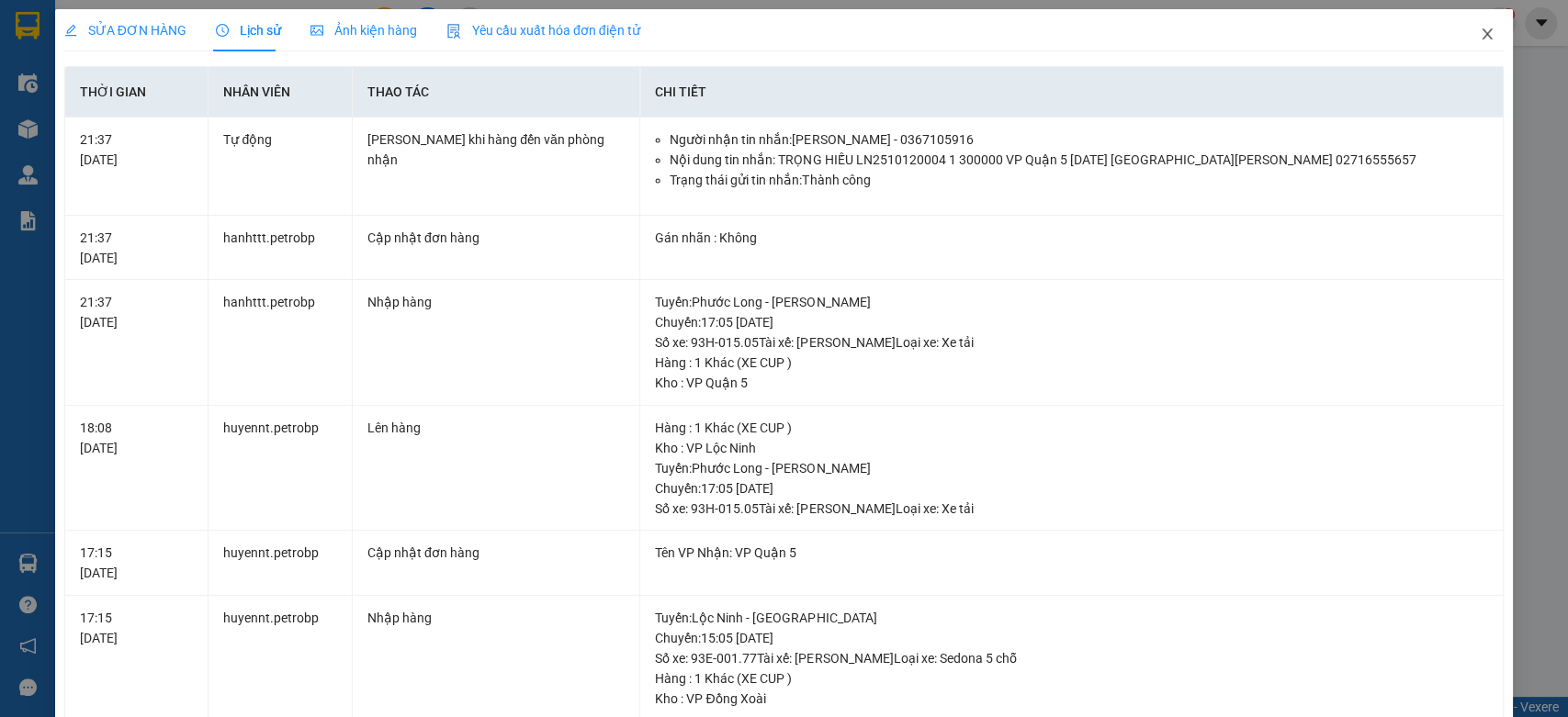
click at [1480, 36] on icon "close" at bounding box center [1486, 34] width 14 height 14
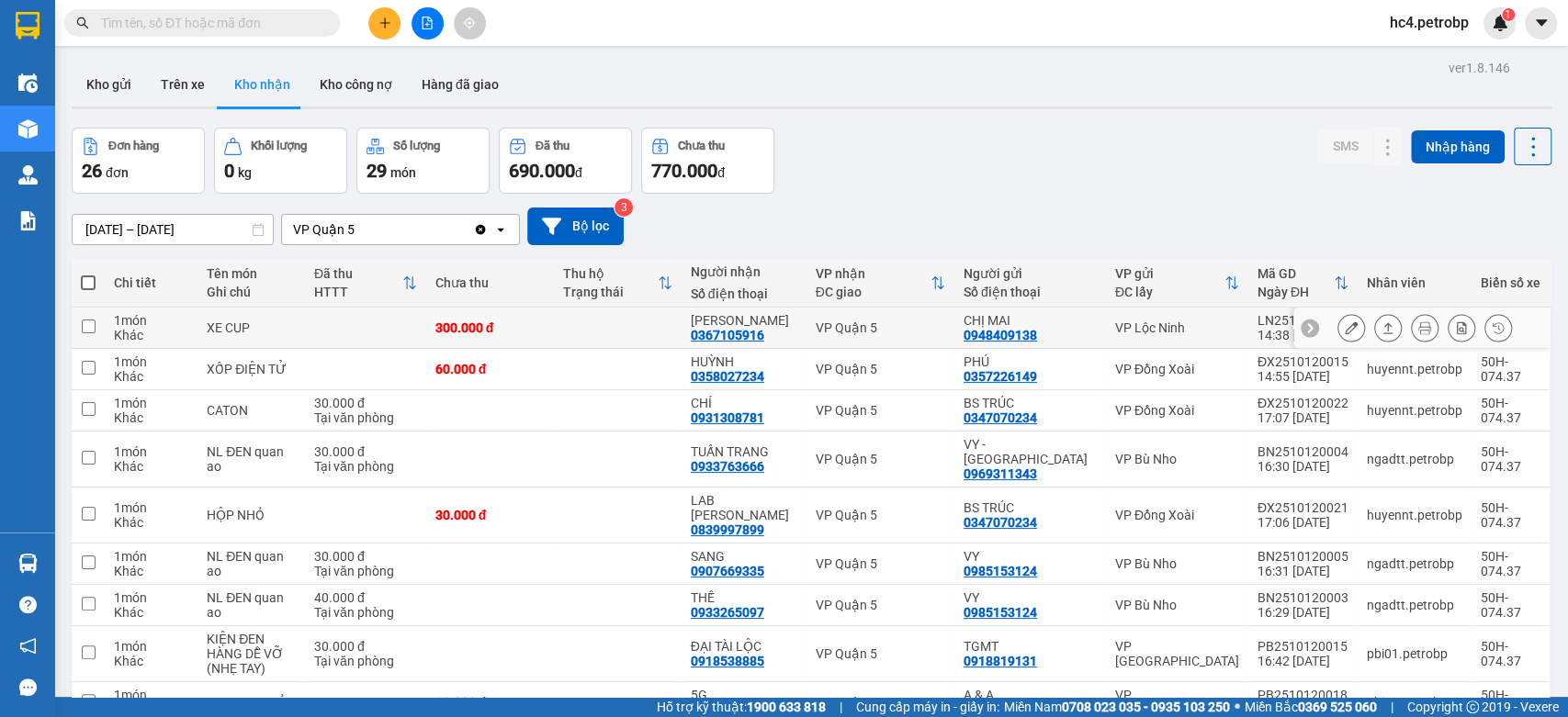
click at [723, 333] on div "0367105916" at bounding box center [727, 335] width 74 height 14
copy div "0367105916"
click at [728, 372] on div "0358027234" at bounding box center [727, 376] width 74 height 14
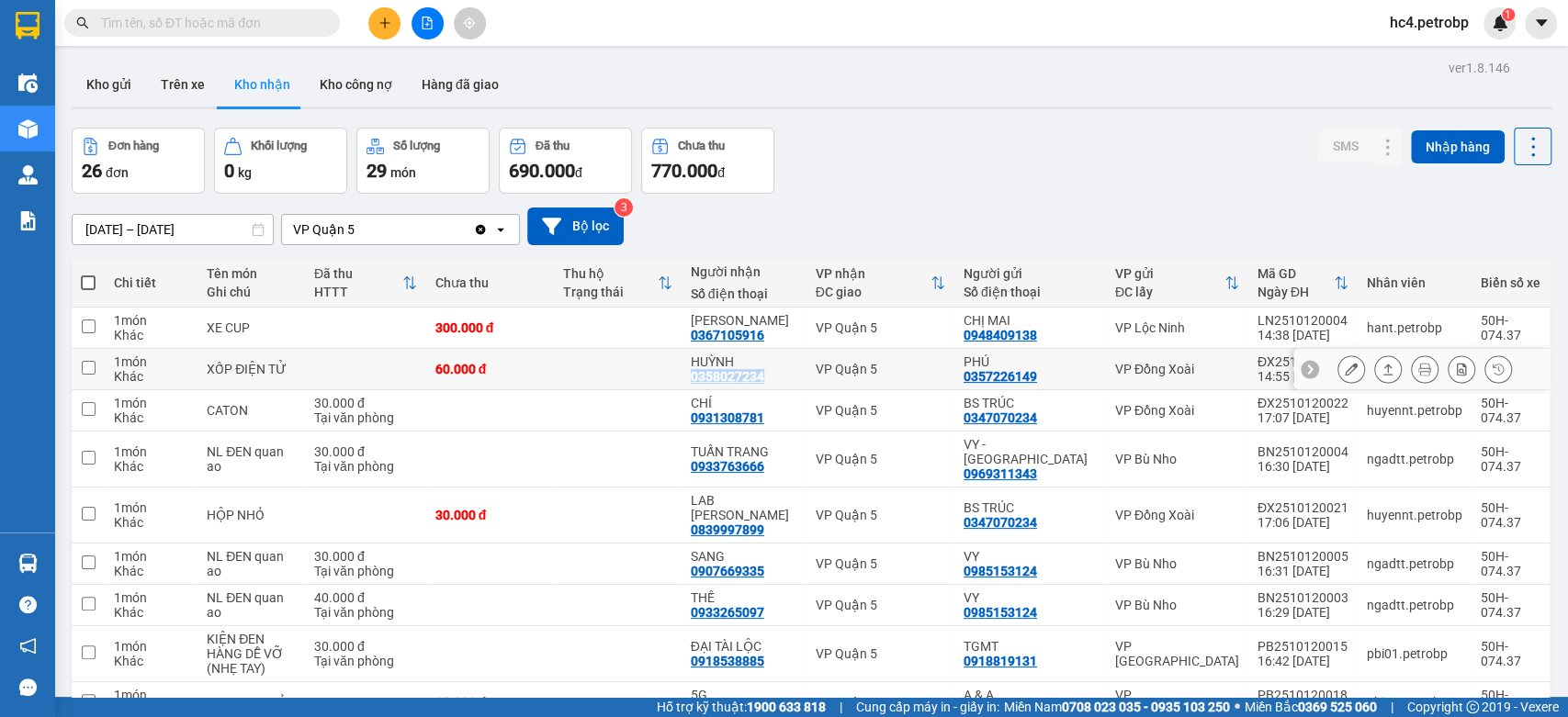
copy div "0358027234"
click at [731, 415] on div "0931308781" at bounding box center [727, 418] width 74 height 14
copy div "0931308781"
click at [742, 459] on div "0933763666" at bounding box center [727, 466] width 74 height 14
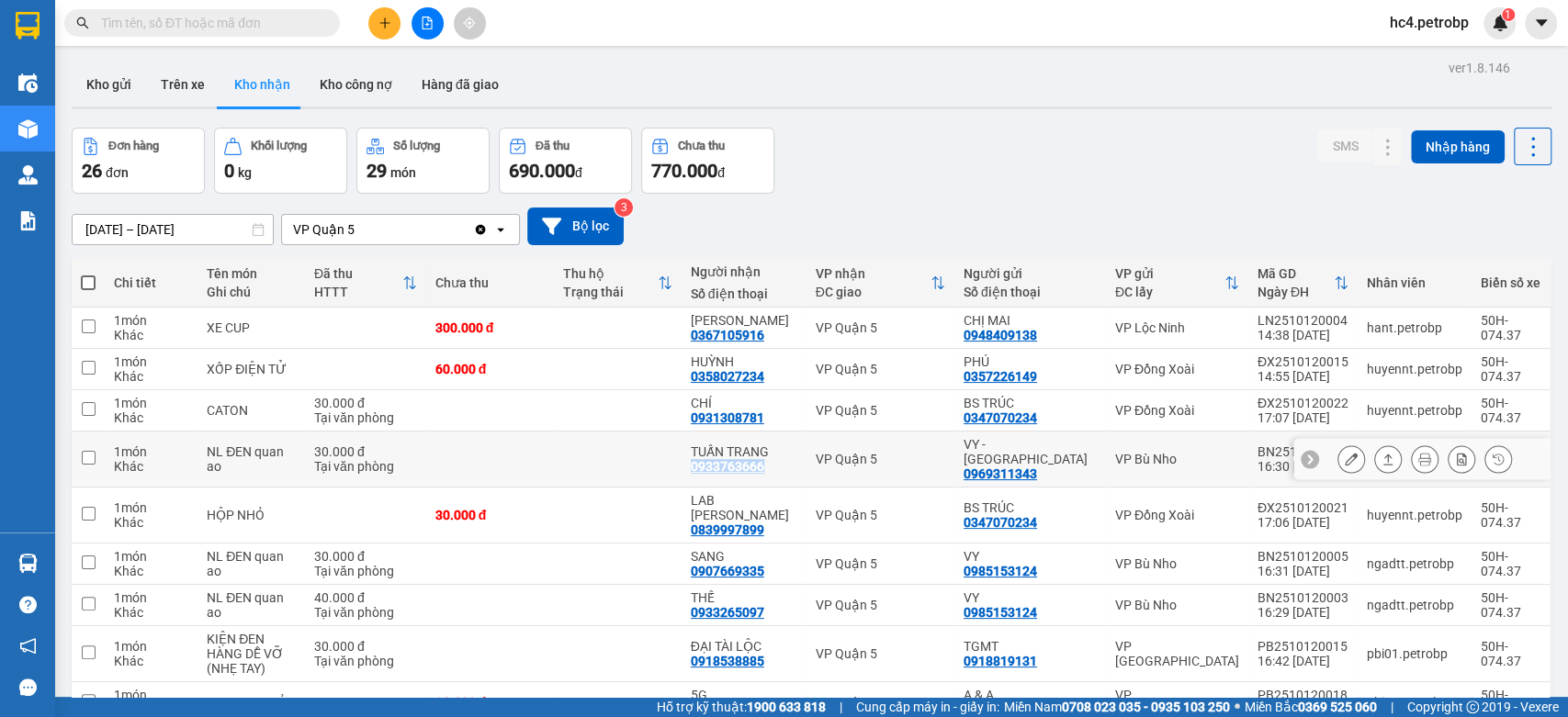
click at [742, 459] on div "0933763666" at bounding box center [727, 466] width 74 height 14
drag, startPoint x: 742, startPoint y: 449, endPoint x: 730, endPoint y: 414, distance: 37.0
click at [730, 414] on div "0931308781" at bounding box center [727, 418] width 74 height 14
copy div "0931308781"
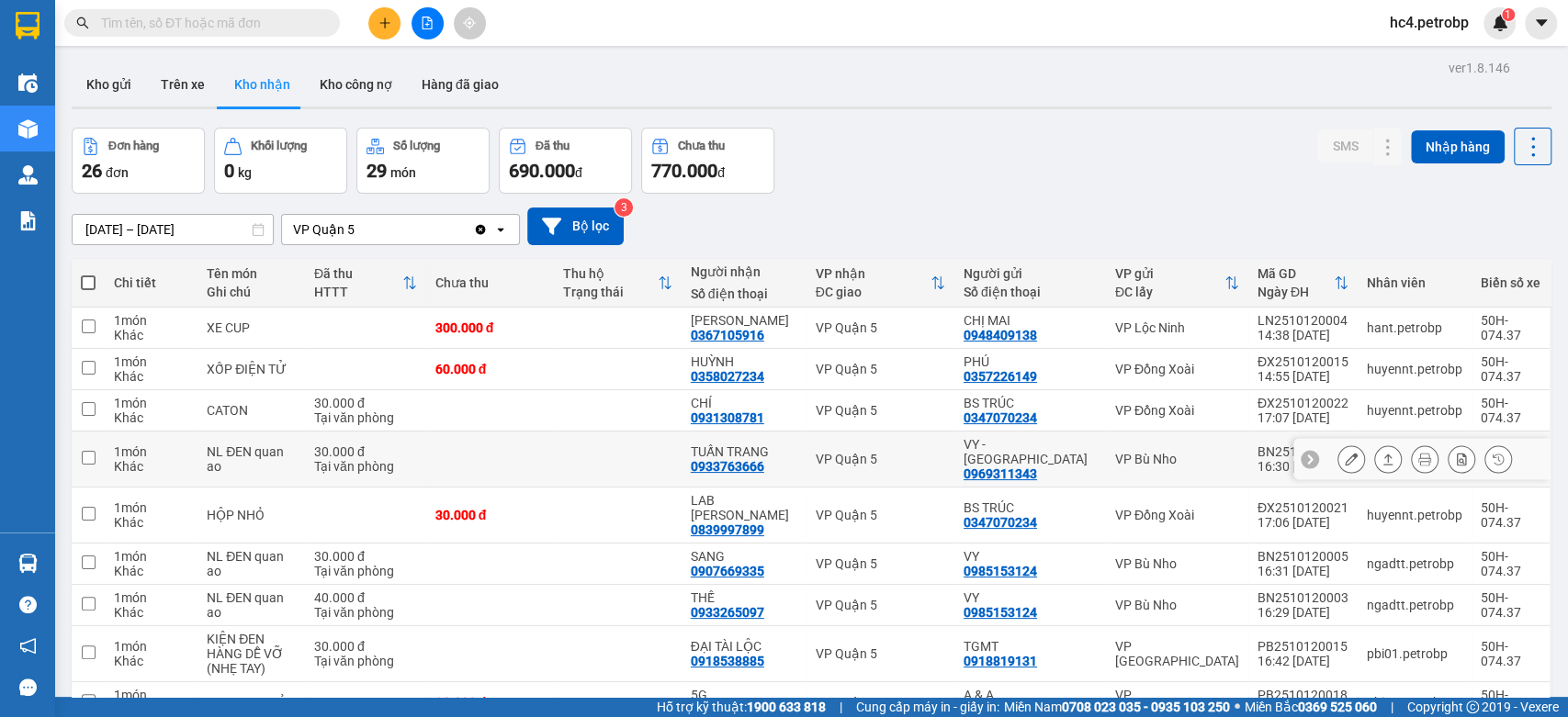
click at [737, 461] on div "0933763666" at bounding box center [727, 466] width 74 height 14
copy div "0933763666"
click at [747, 522] on div "0839997899" at bounding box center [727, 529] width 74 height 14
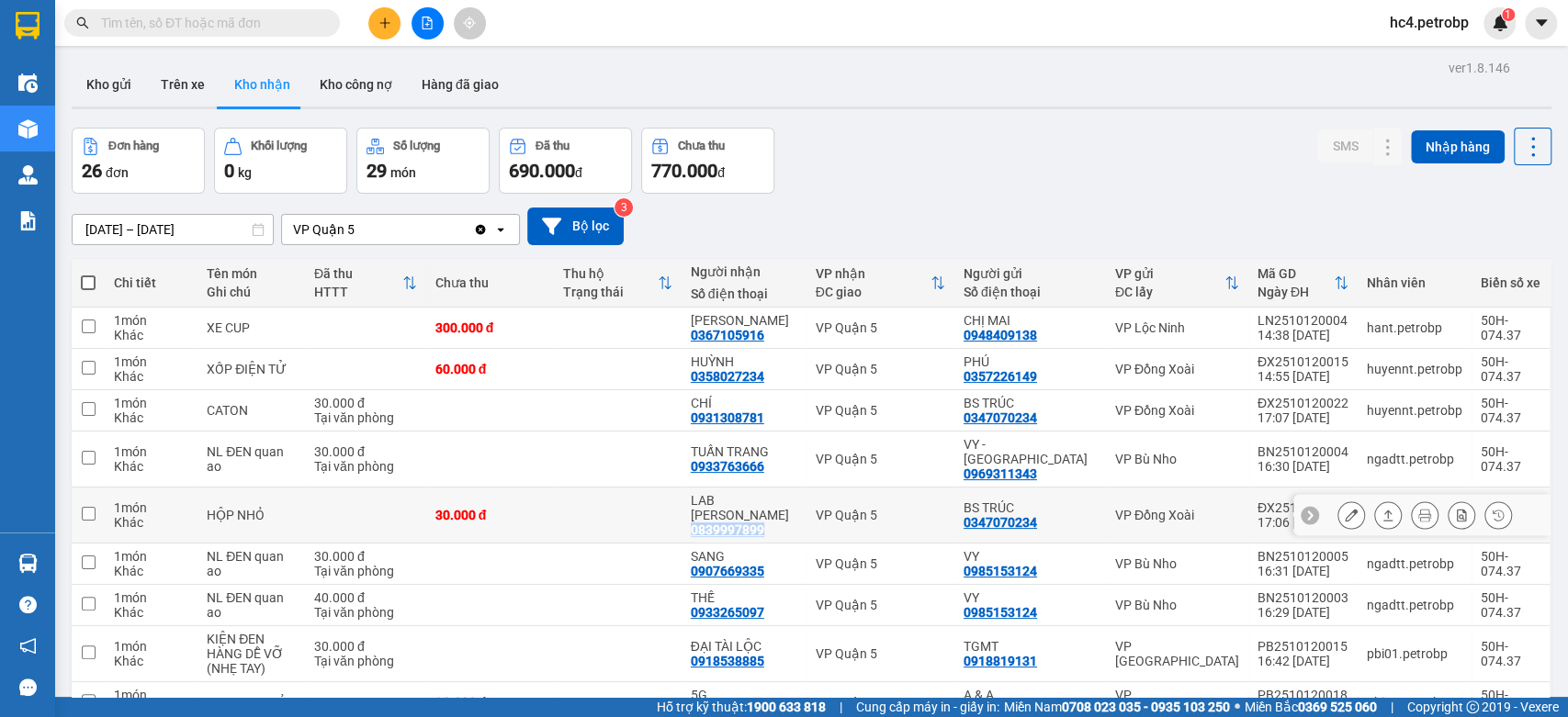
copy div "0839997899"
click at [748, 563] on div "0907669335" at bounding box center [727, 570] width 74 height 14
copy div "0907669335"
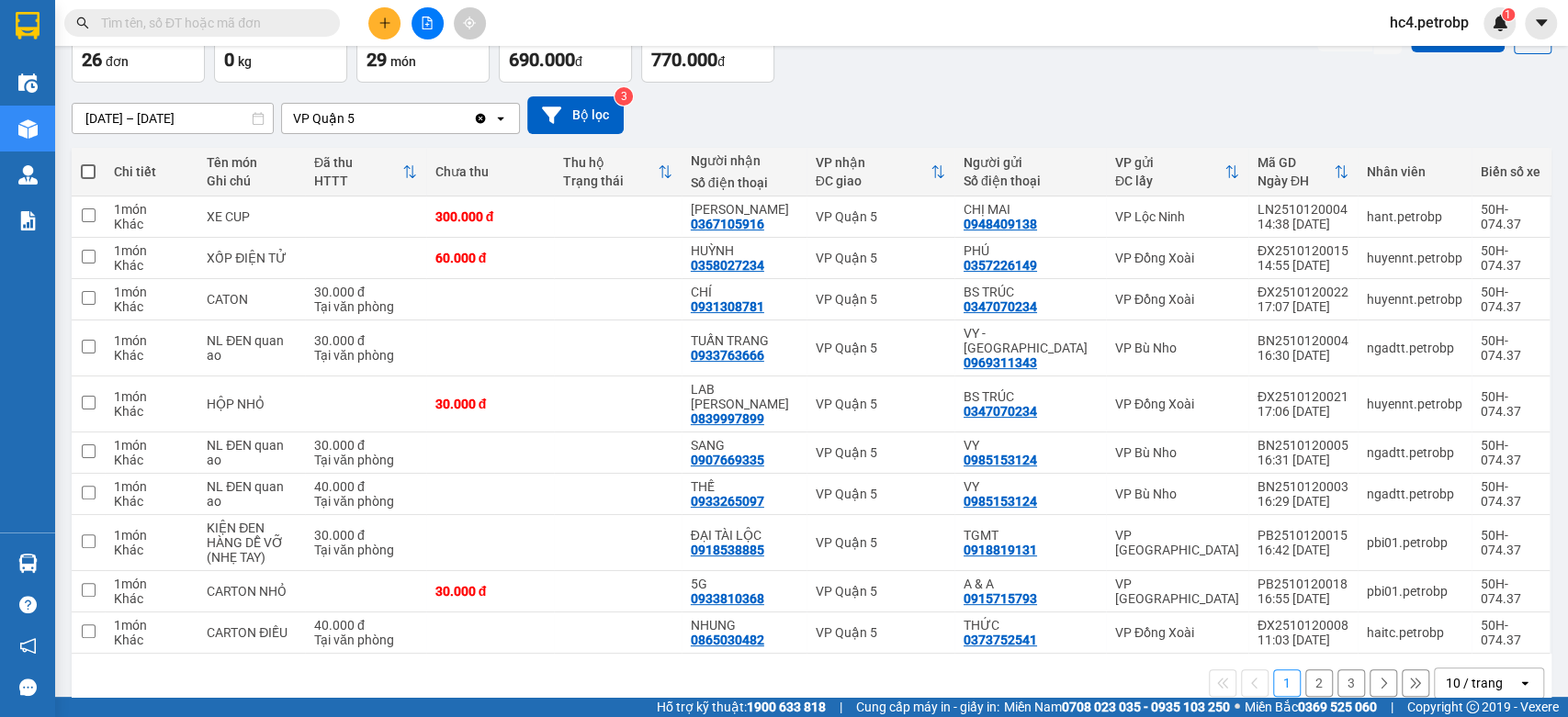
click at [1498, 668] on div "10 / trang" at bounding box center [1476, 682] width 83 height 30
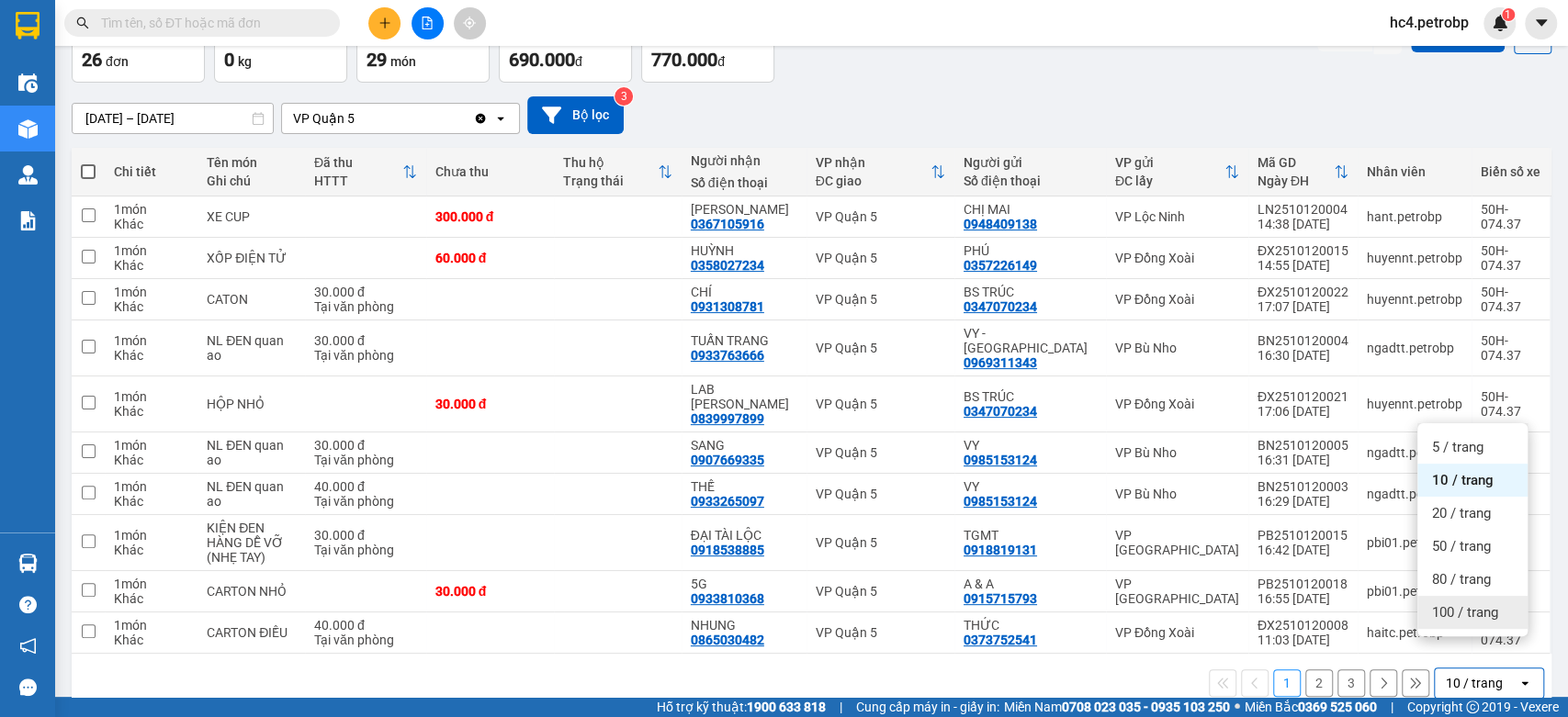
click at [1487, 607] on span "100 / trang" at bounding box center [1464, 612] width 66 height 18
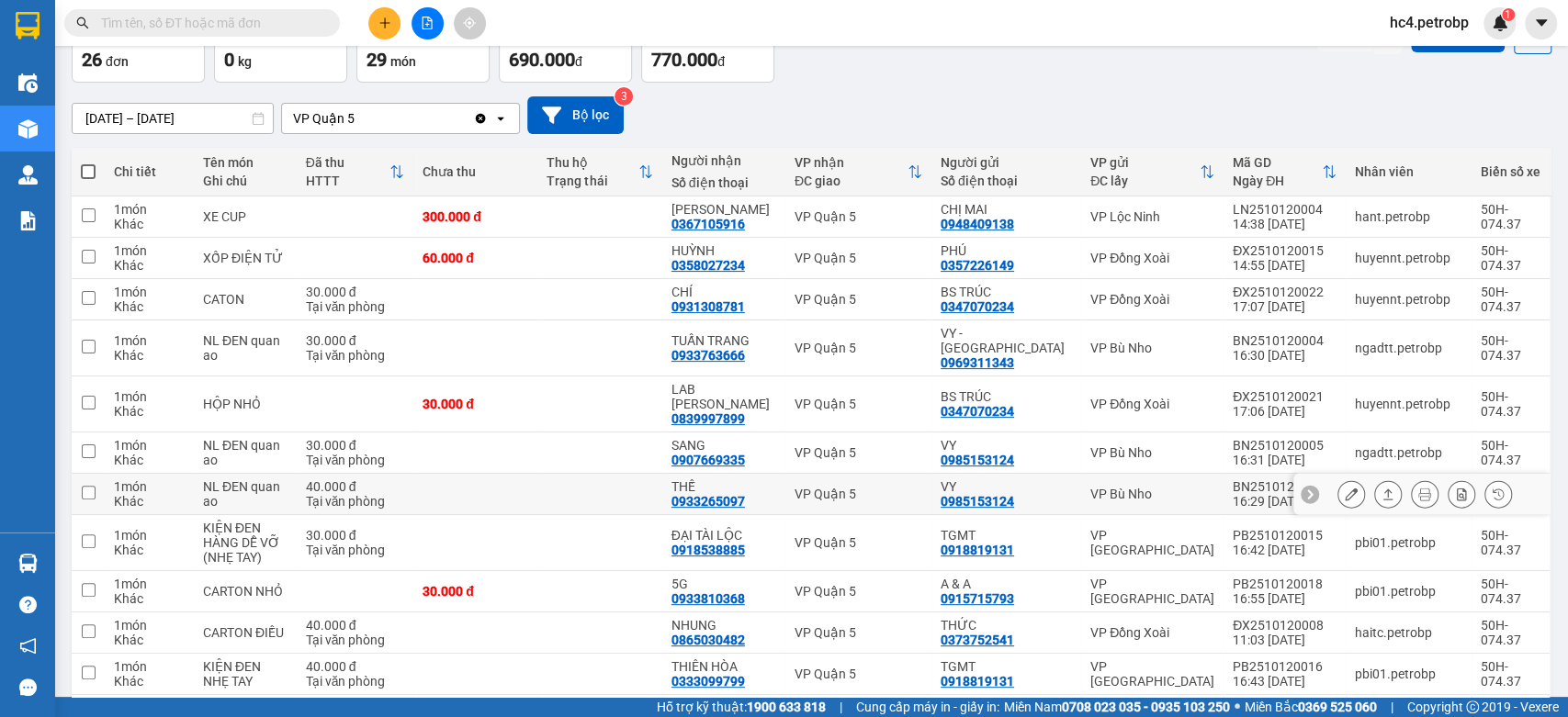
click at [742, 494] on div "0933265097" at bounding box center [708, 501] width 74 height 14
copy div "0933265097"
click at [736, 542] on div "0918538885" at bounding box center [708, 549] width 74 height 14
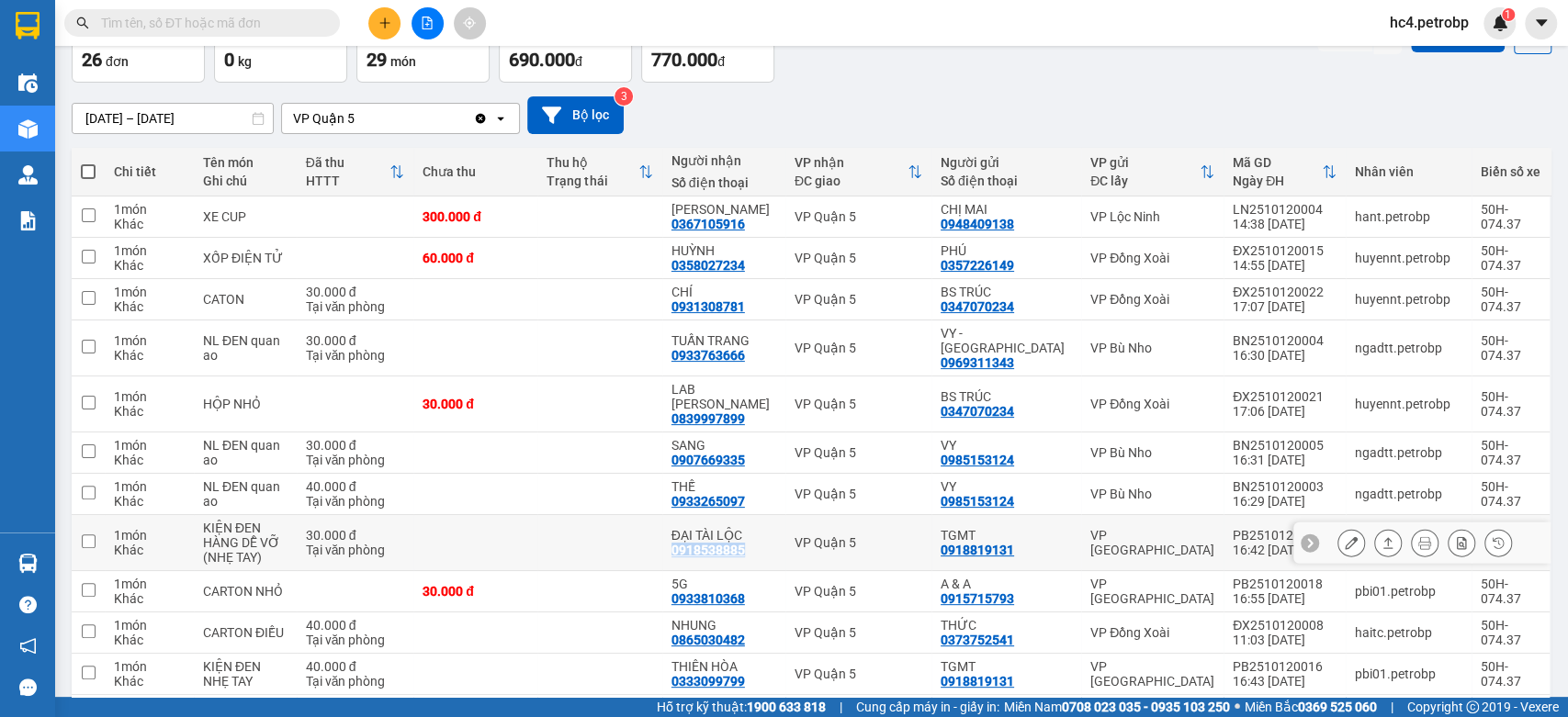
copy div "0918538885"
click at [743, 591] on div "0933810368" at bounding box center [708, 598] width 74 height 14
copy div "0933810368"
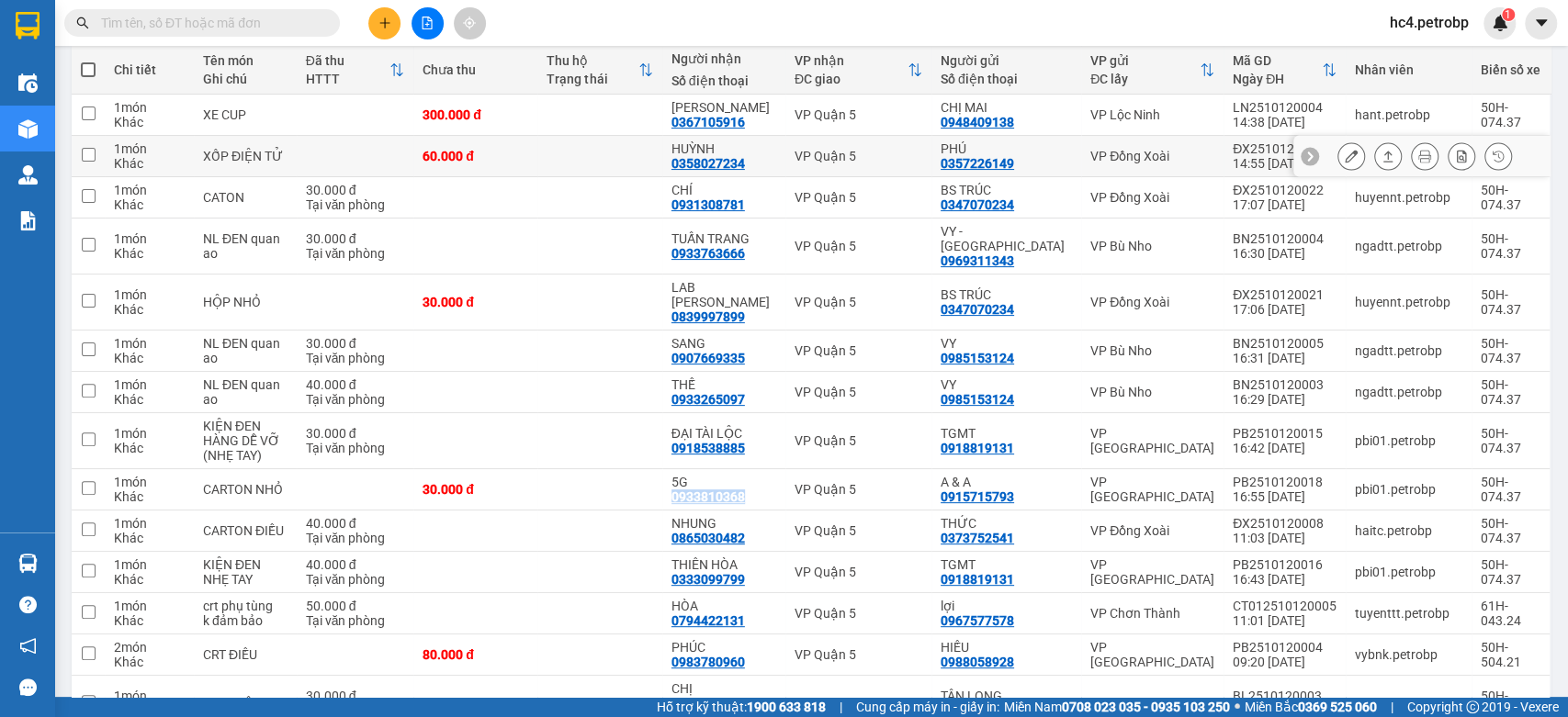
scroll to position [316, 0]
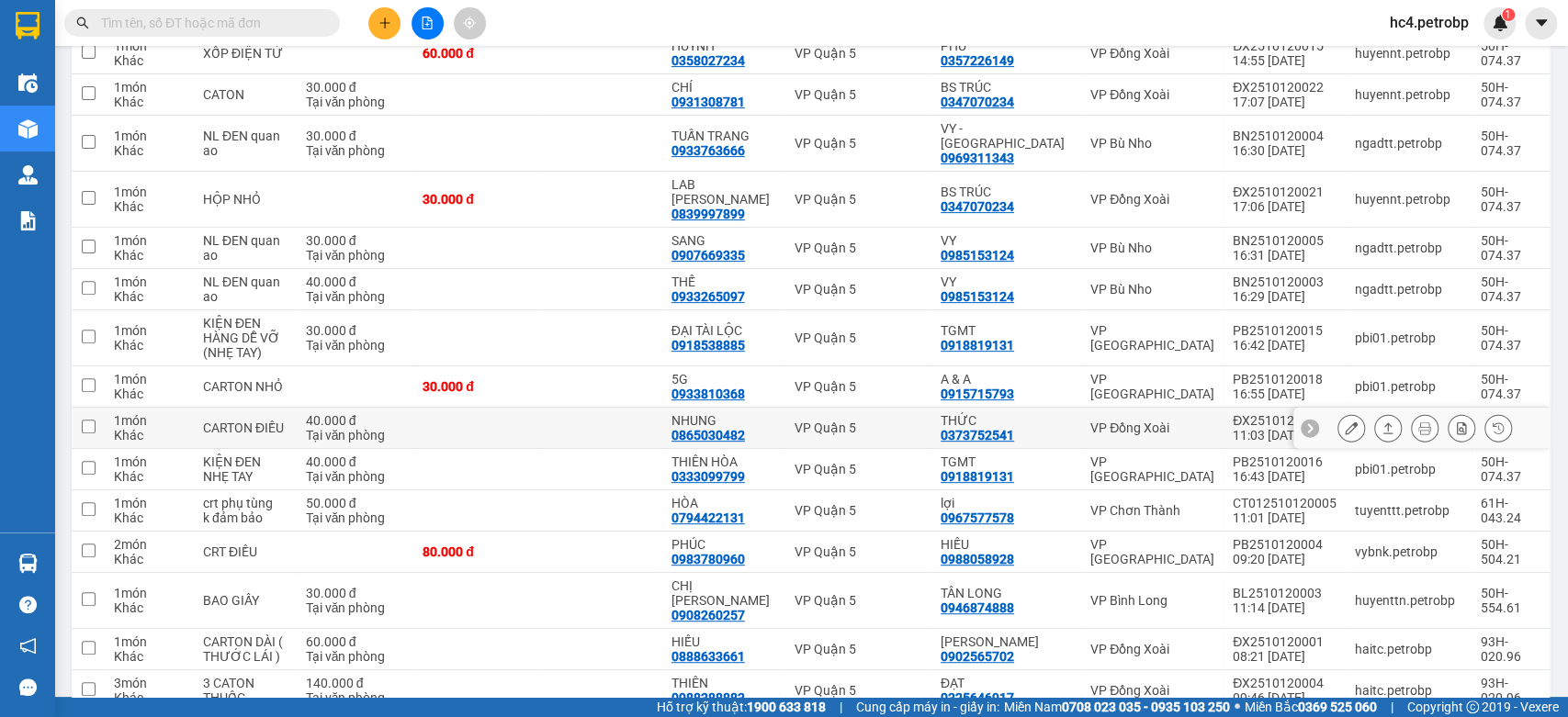
click at [732, 428] on div "0865030482" at bounding box center [708, 435] width 74 height 14
click at [741, 469] on div "0333099799" at bounding box center [708, 476] width 74 height 14
click at [734, 248] on div "0907669335" at bounding box center [708, 254] width 74 height 14
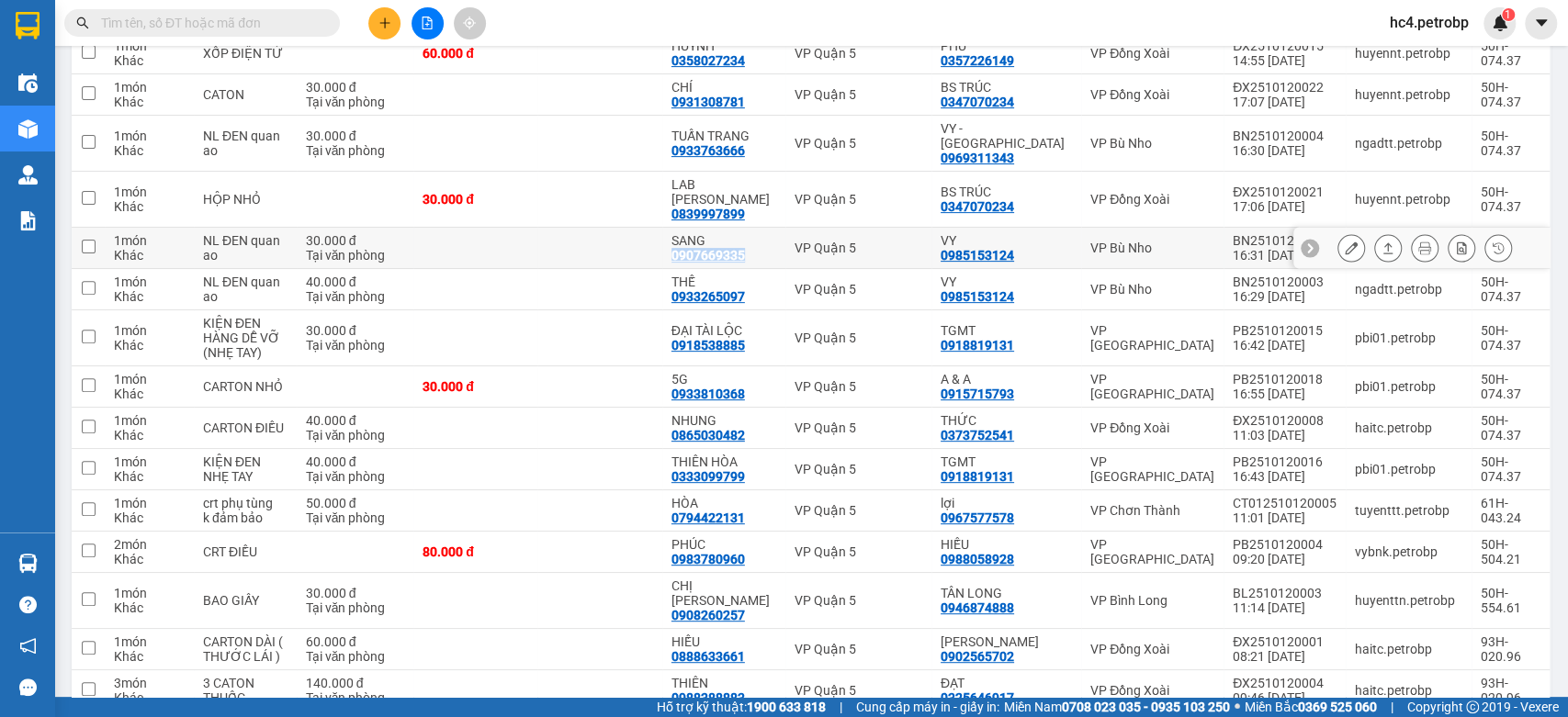
click at [734, 248] on div "0907669335" at bounding box center [708, 254] width 74 height 14
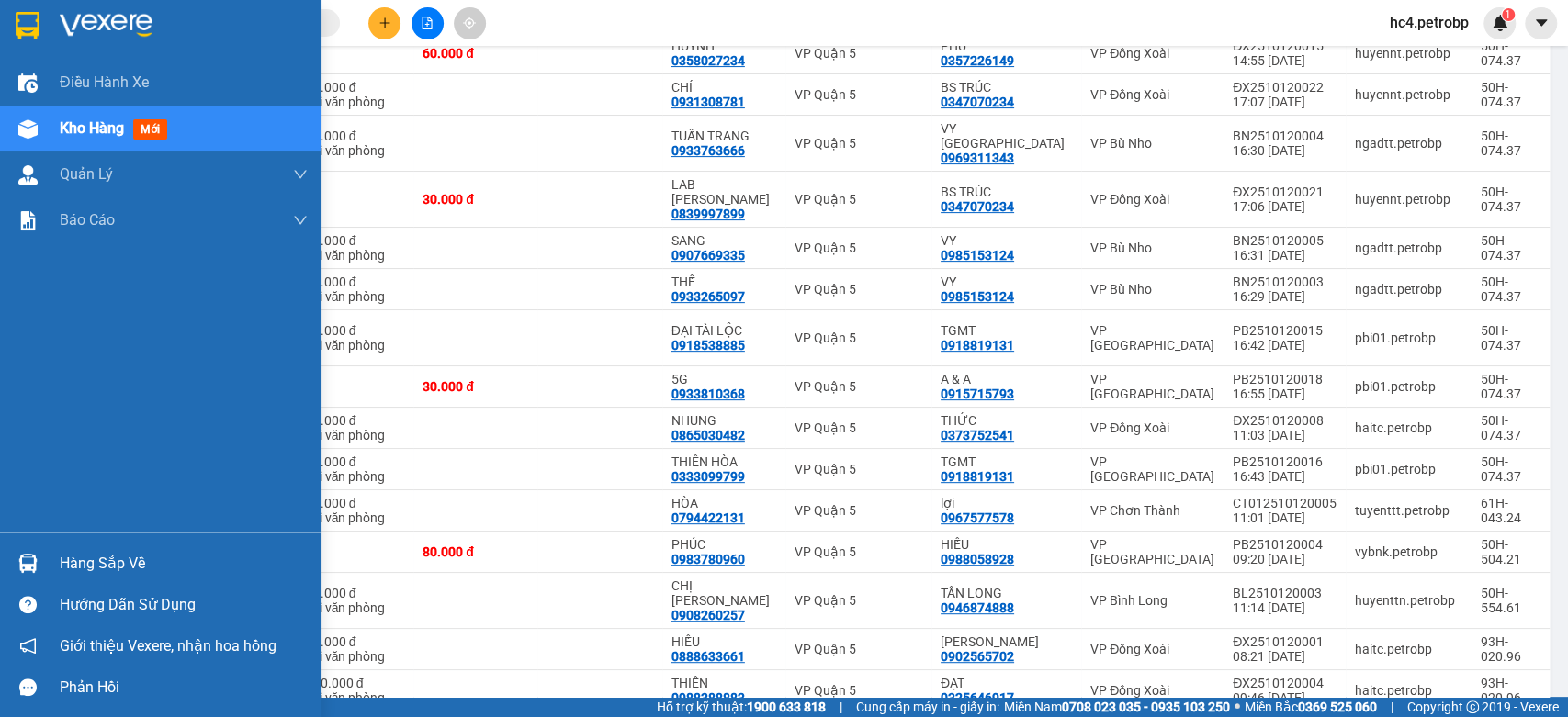
click at [51, 560] on div "Hàng sắp về" at bounding box center [160, 562] width 322 height 41
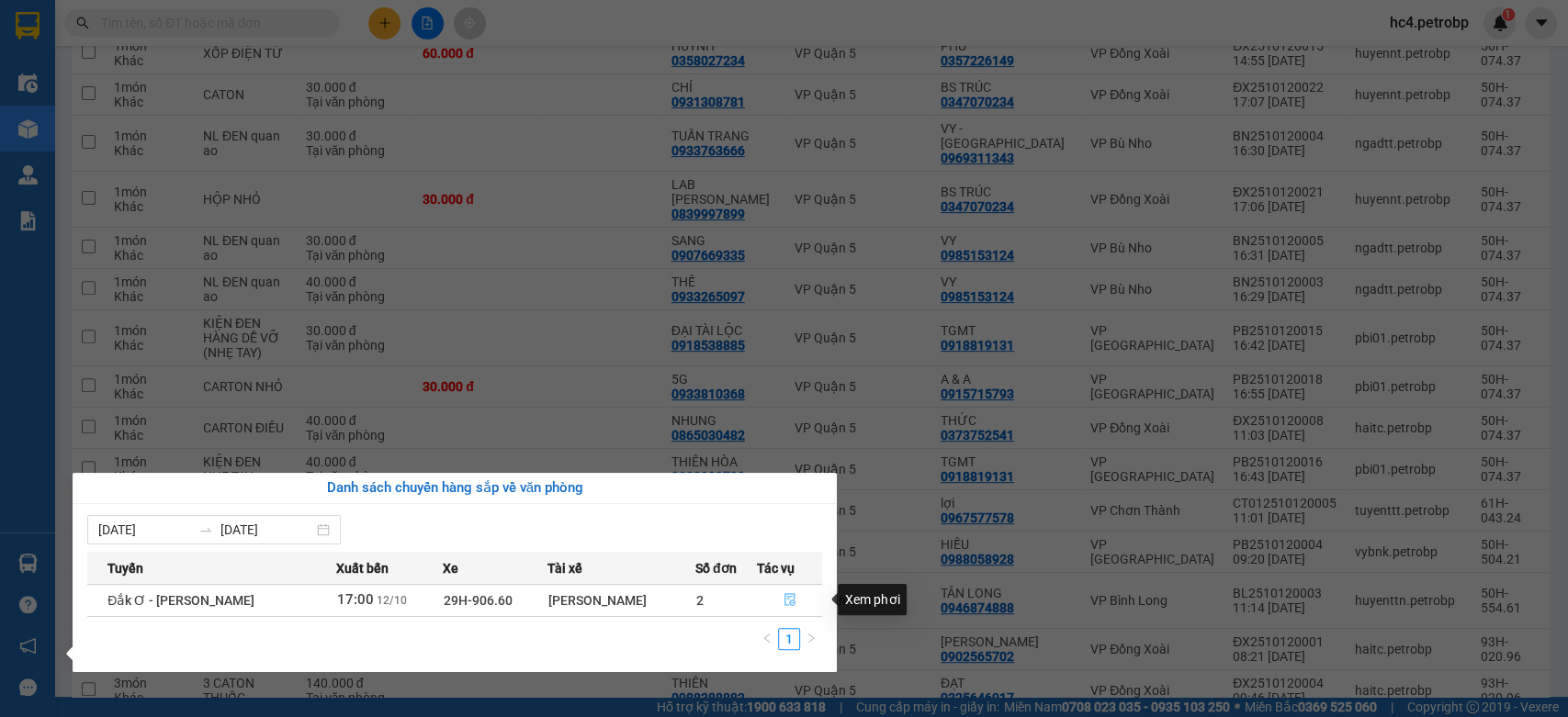
click at [795, 598] on button "button" at bounding box center [789, 600] width 63 height 30
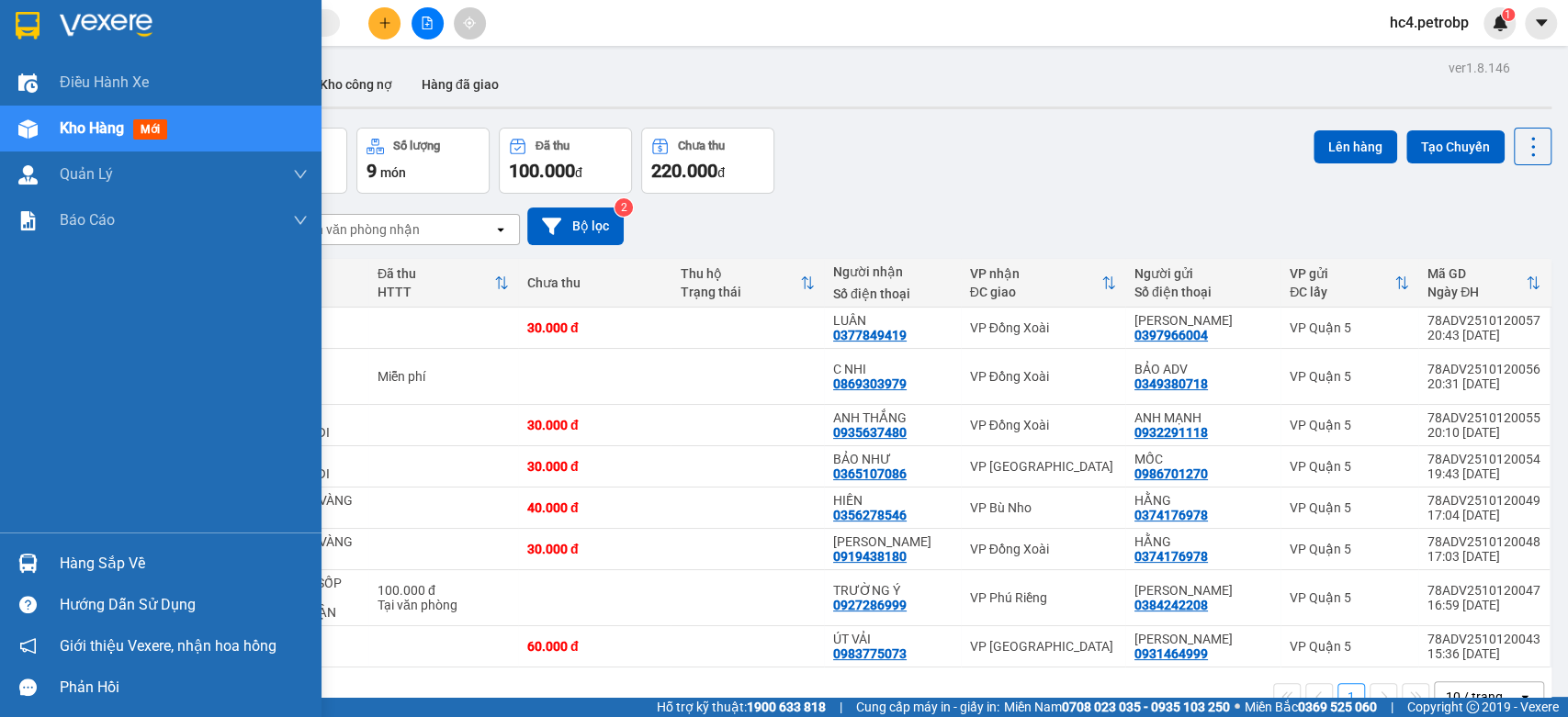
click at [117, 559] on div "Hàng sắp về" at bounding box center [183, 563] width 248 height 28
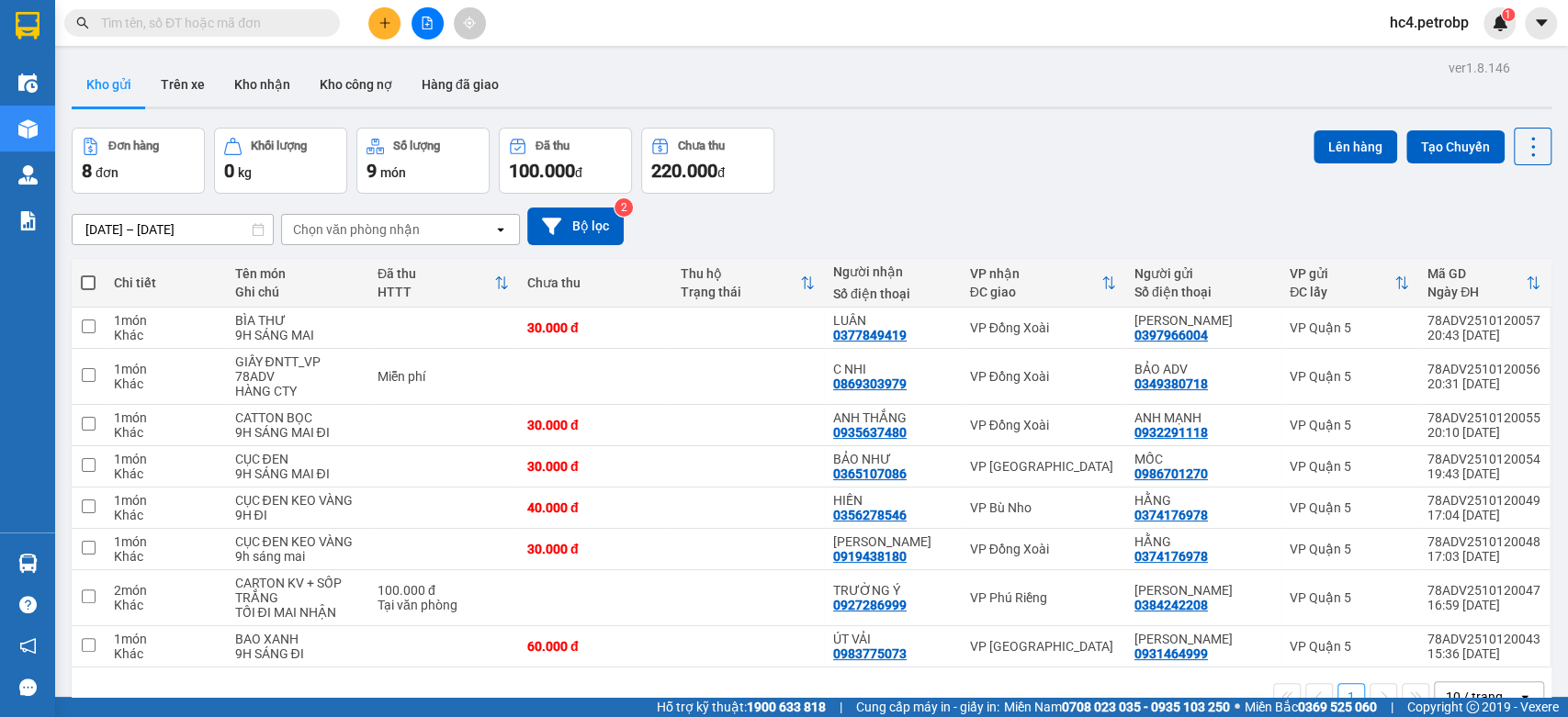
click at [897, 191] on section "Kết quả tìm kiếm ( 0 ) Bộ lọc No Data hc4.petrobp 1 Điều hành xe Kho hàng mới Q…" at bounding box center [784, 358] width 1568 height 717
